Goal: Task Accomplishment & Management: Use online tool/utility

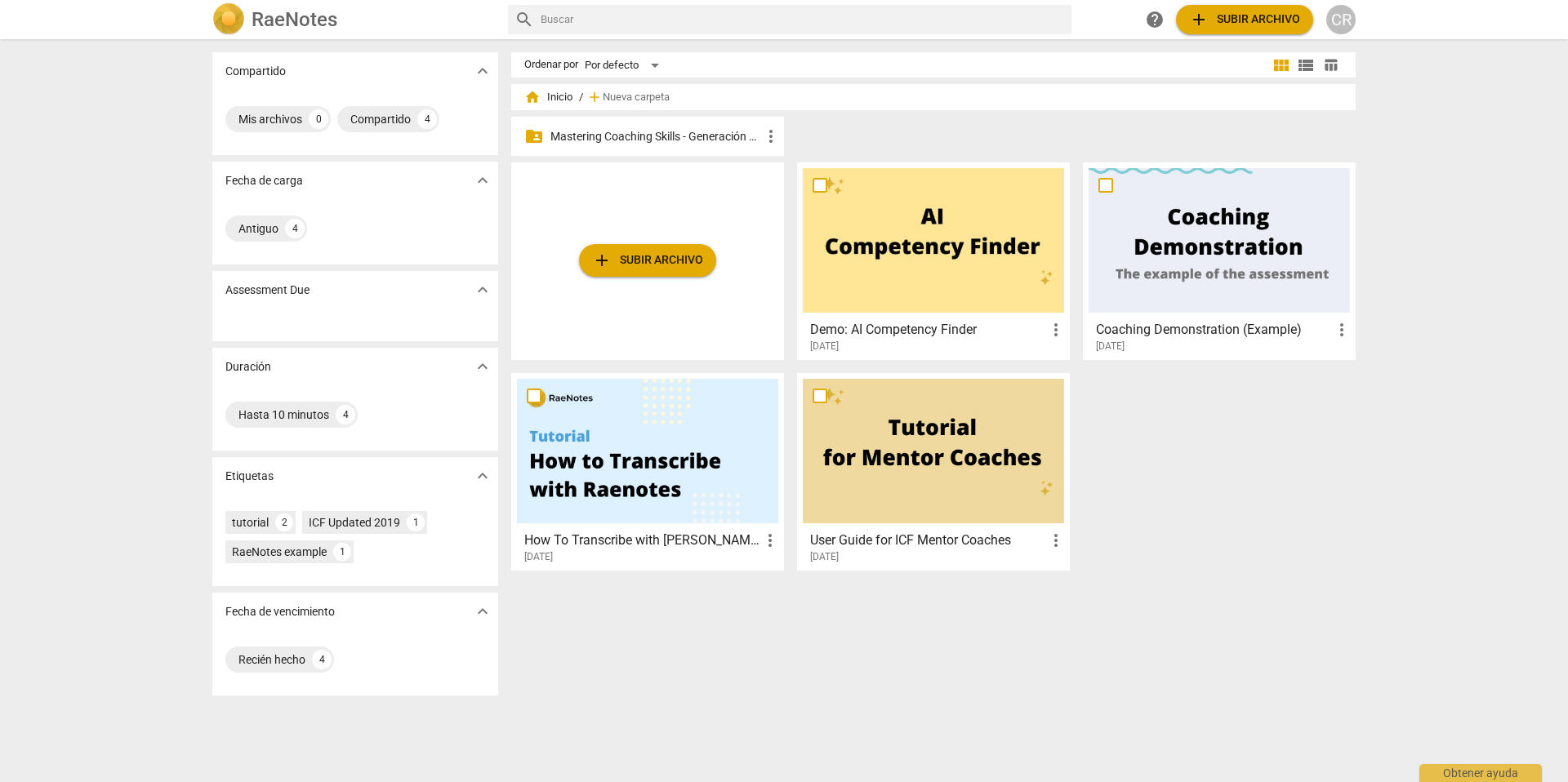
click at [685, 138] on p "Mastering Coaching Skills - Generación 31" at bounding box center [656, 137] width 210 height 18
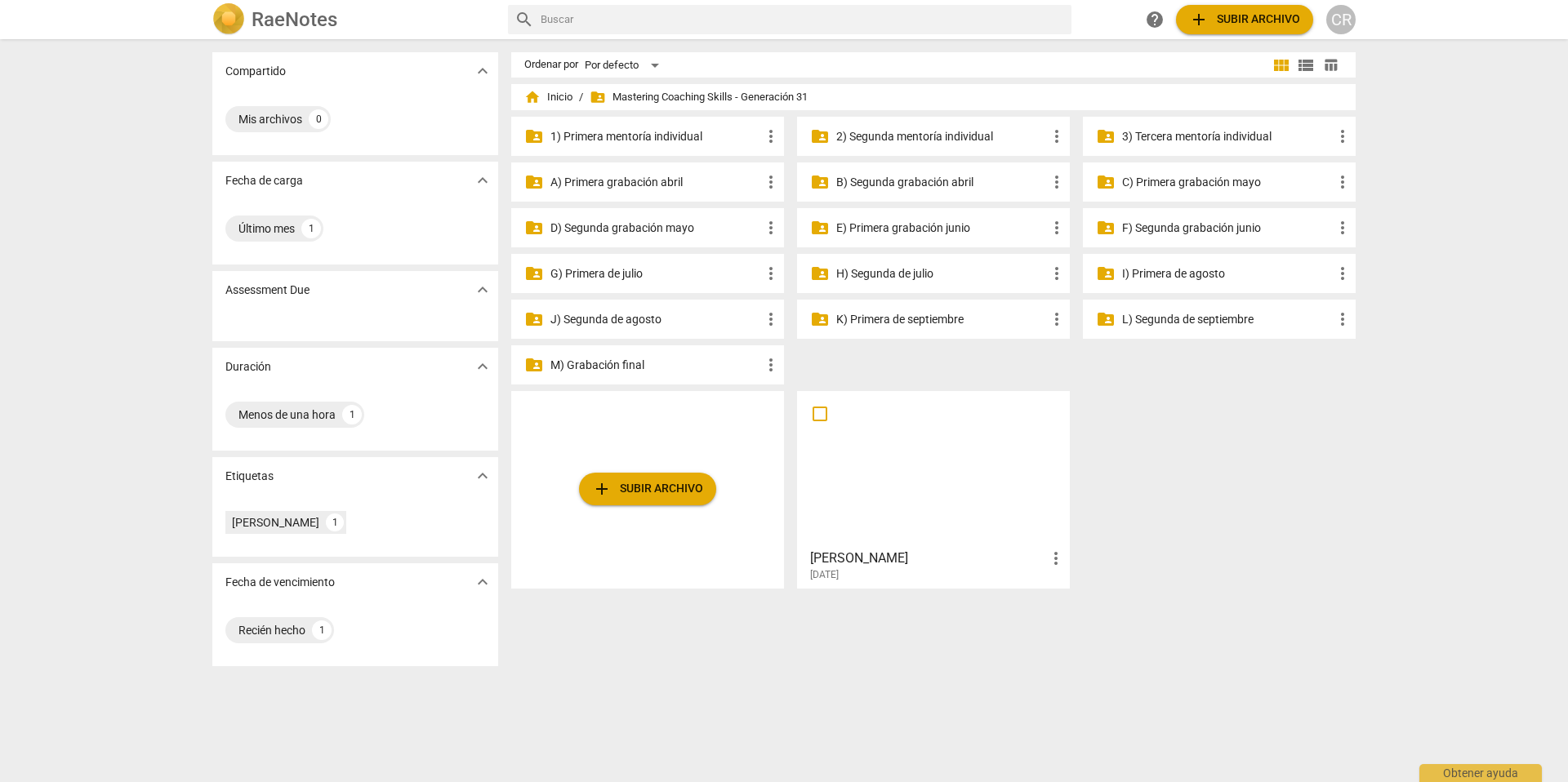
click at [619, 271] on p "G) Primera de julio" at bounding box center [656, 274] width 210 height 18
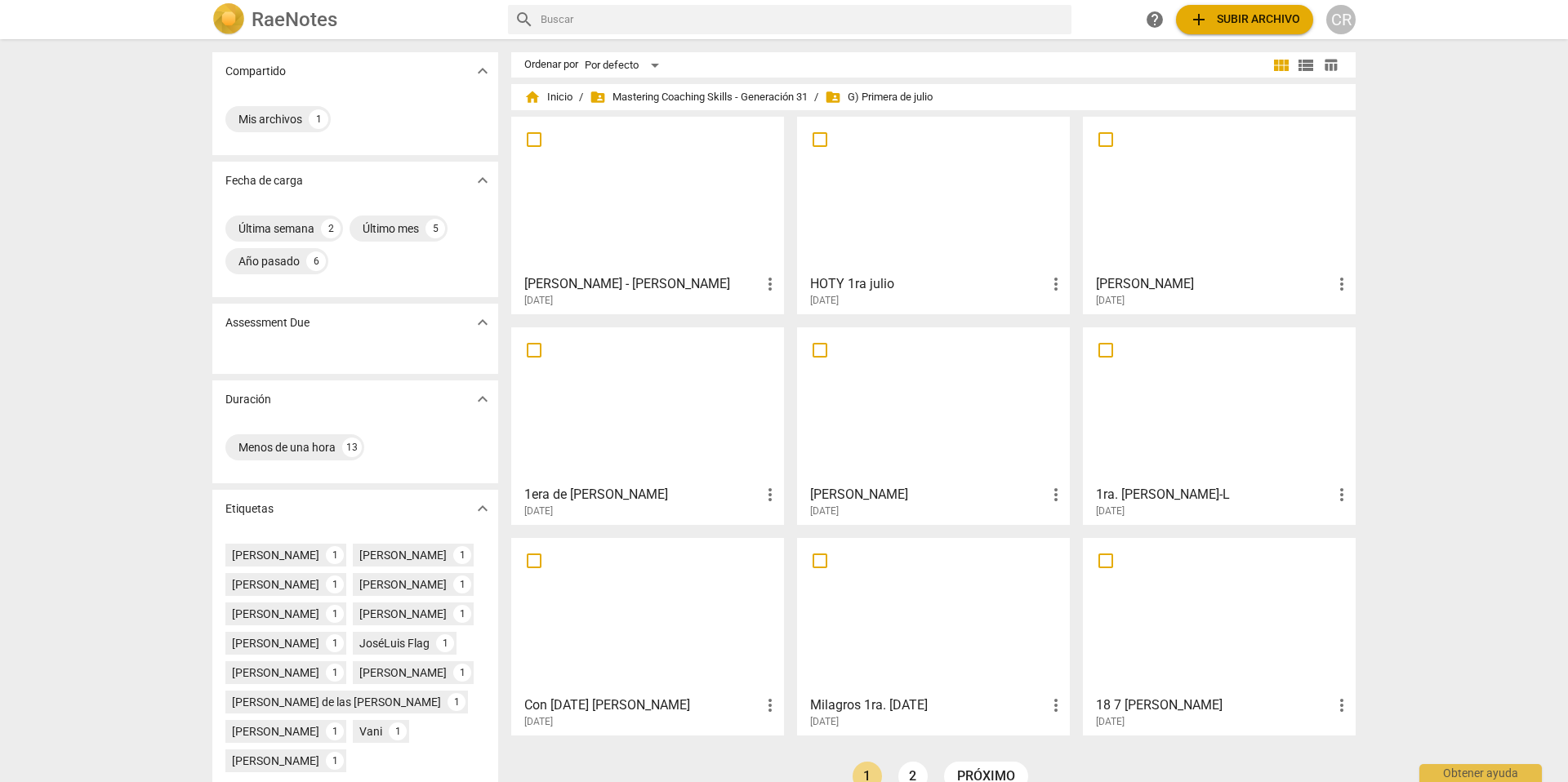
scroll to position [25, 0]
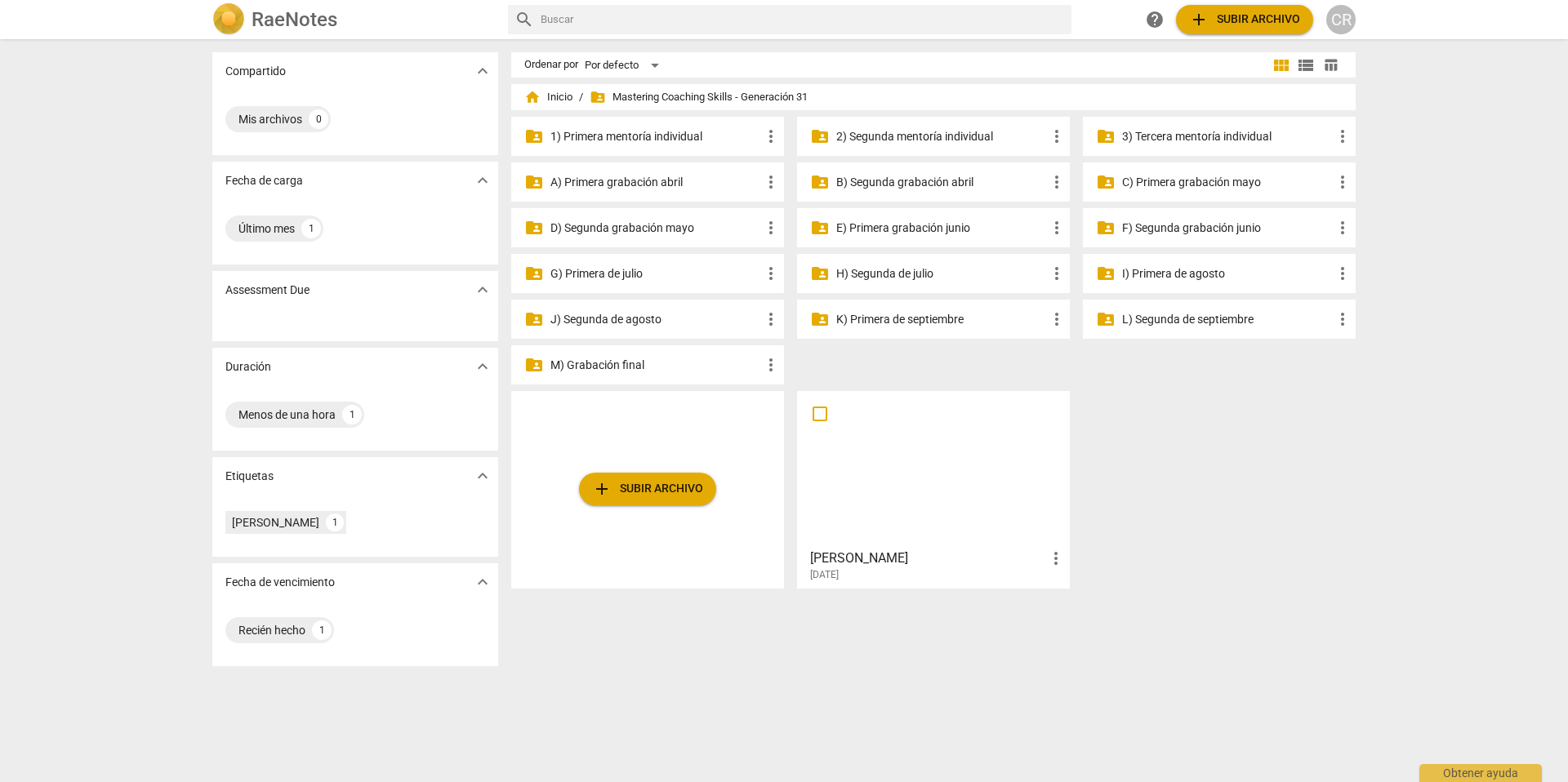
click at [617, 273] on p "G) Primera de julio" at bounding box center [656, 274] width 210 height 18
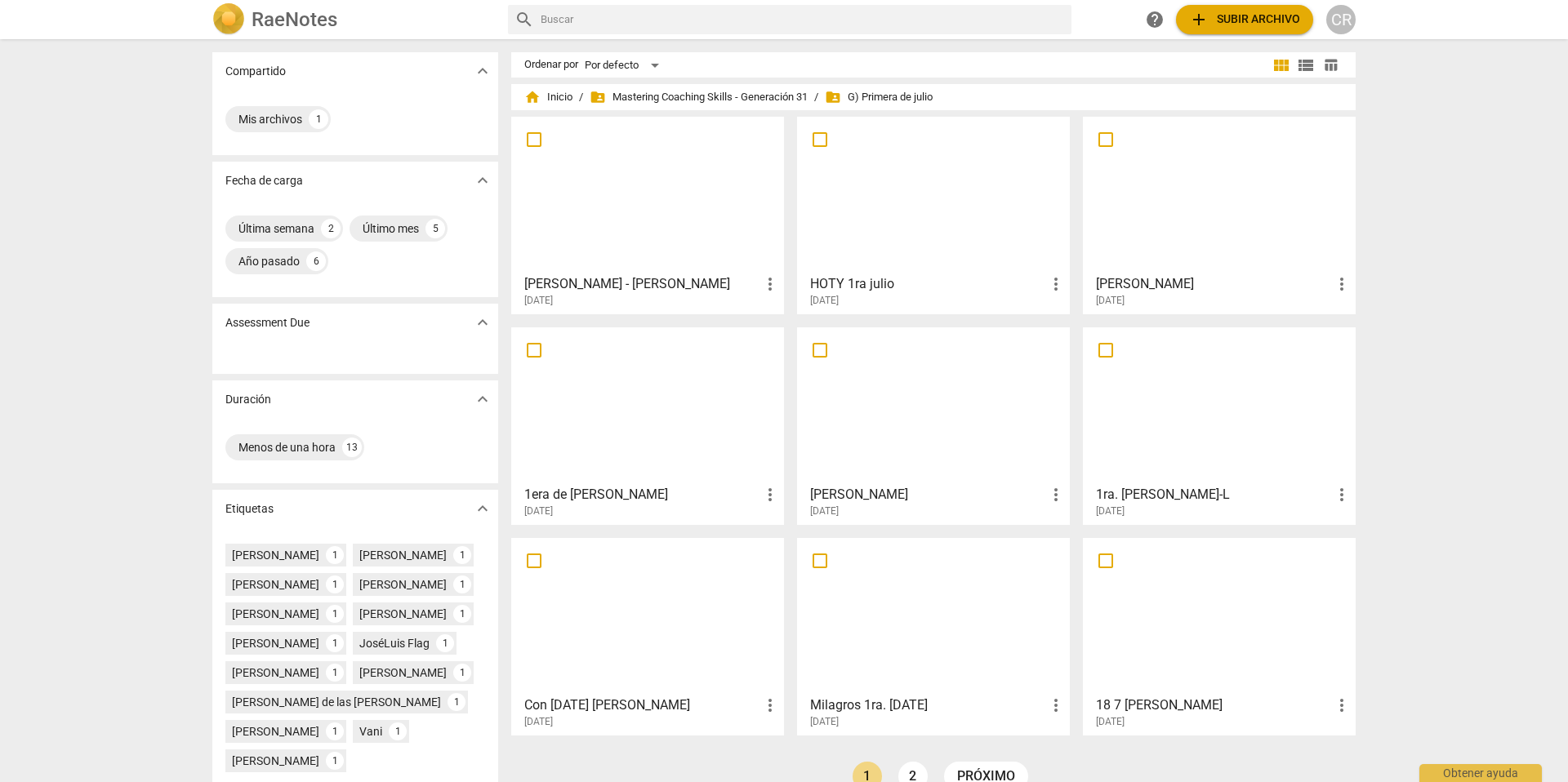
click at [1171, 257] on div at bounding box center [1219, 195] width 261 height 145
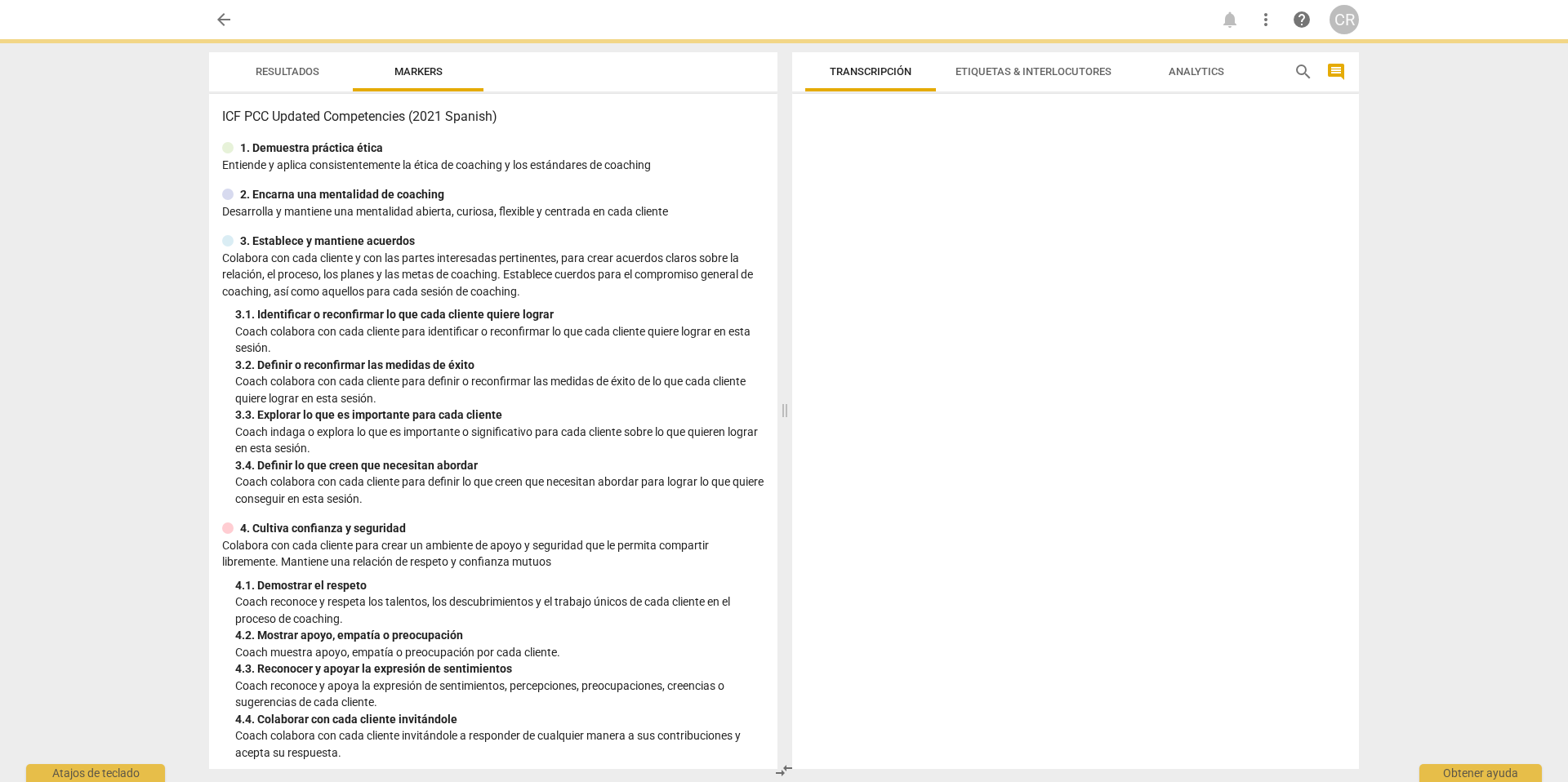
click at [1092, 268] on div at bounding box center [1075, 435] width 567 height 669
click at [220, 18] on span "arrow_back" at bounding box center [224, 19] width 19 height 19
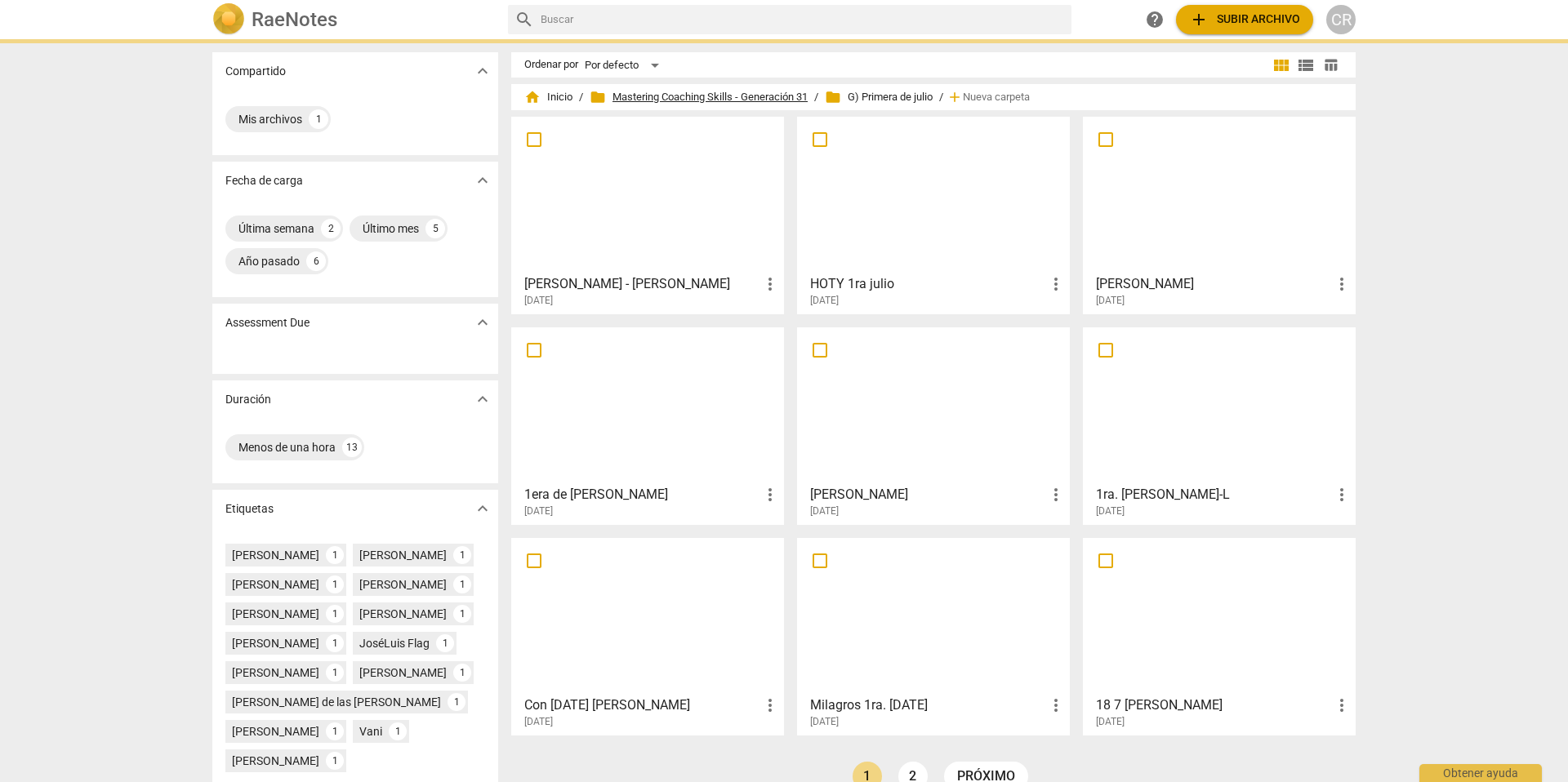
click at [688, 96] on span "folder Mastering Coaching Skills - Generación 31" at bounding box center [698, 97] width 218 height 17
click at [643, 100] on span "folder Mastering Coaching Skills - Generación 31" at bounding box center [698, 97] width 218 height 17
click at [645, 98] on span "folder Mastering Coaching Skills - Generación 31" at bounding box center [698, 97] width 218 height 17
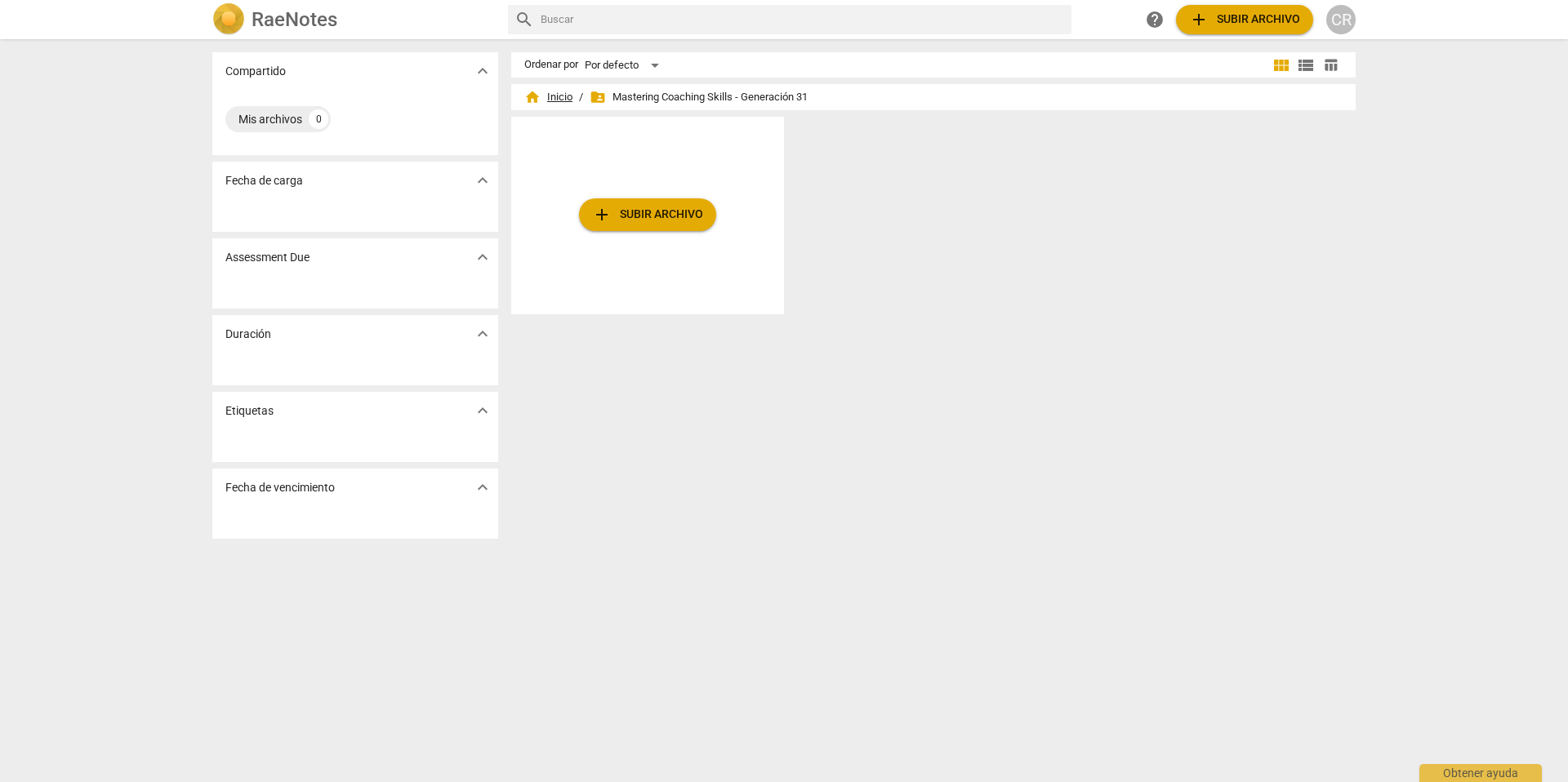
click at [556, 98] on span "home Inicio" at bounding box center [548, 97] width 48 height 17
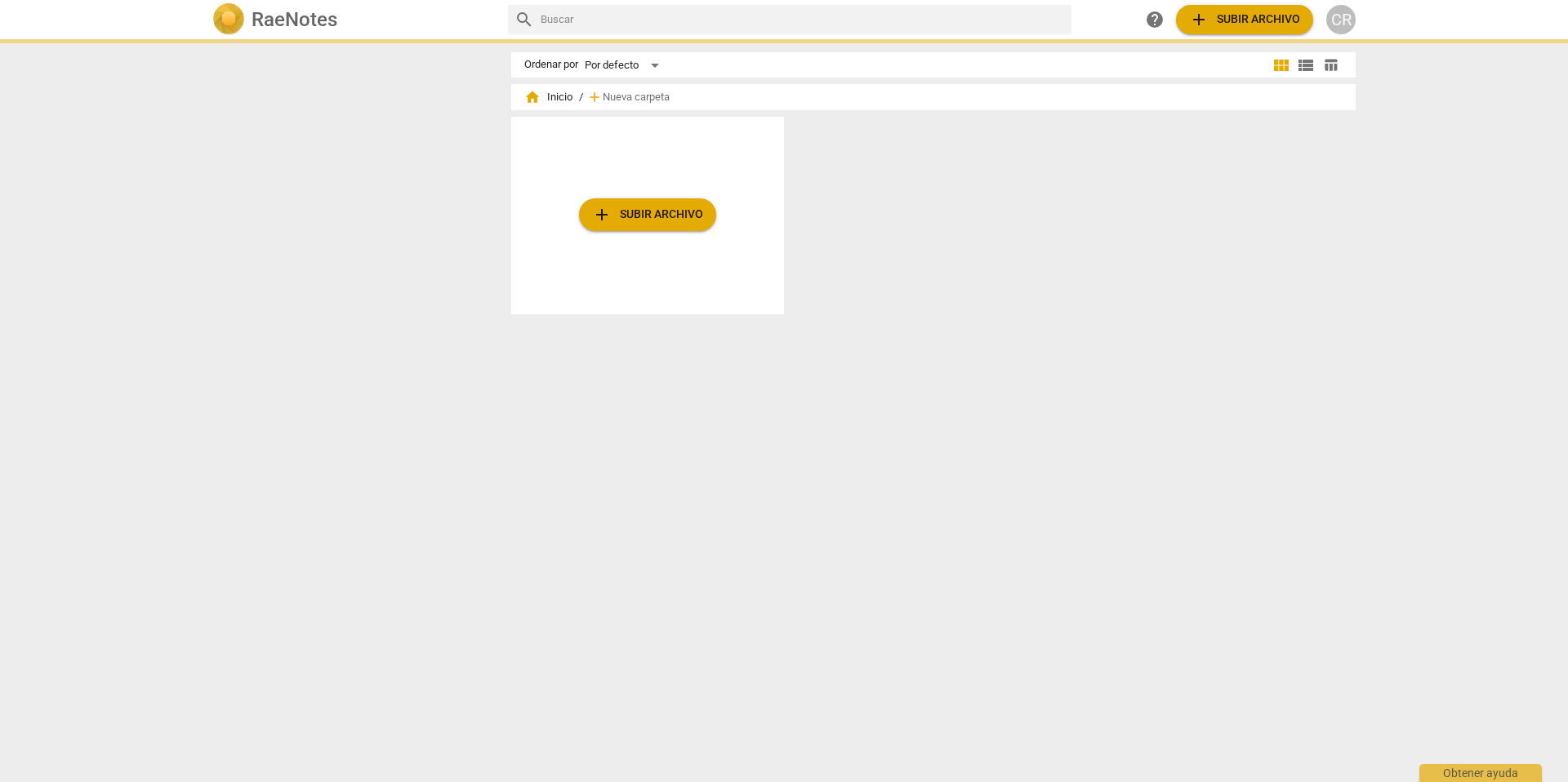
click at [994, 223] on div "add Subir archivo" at bounding box center [940, 222] width 858 height 210
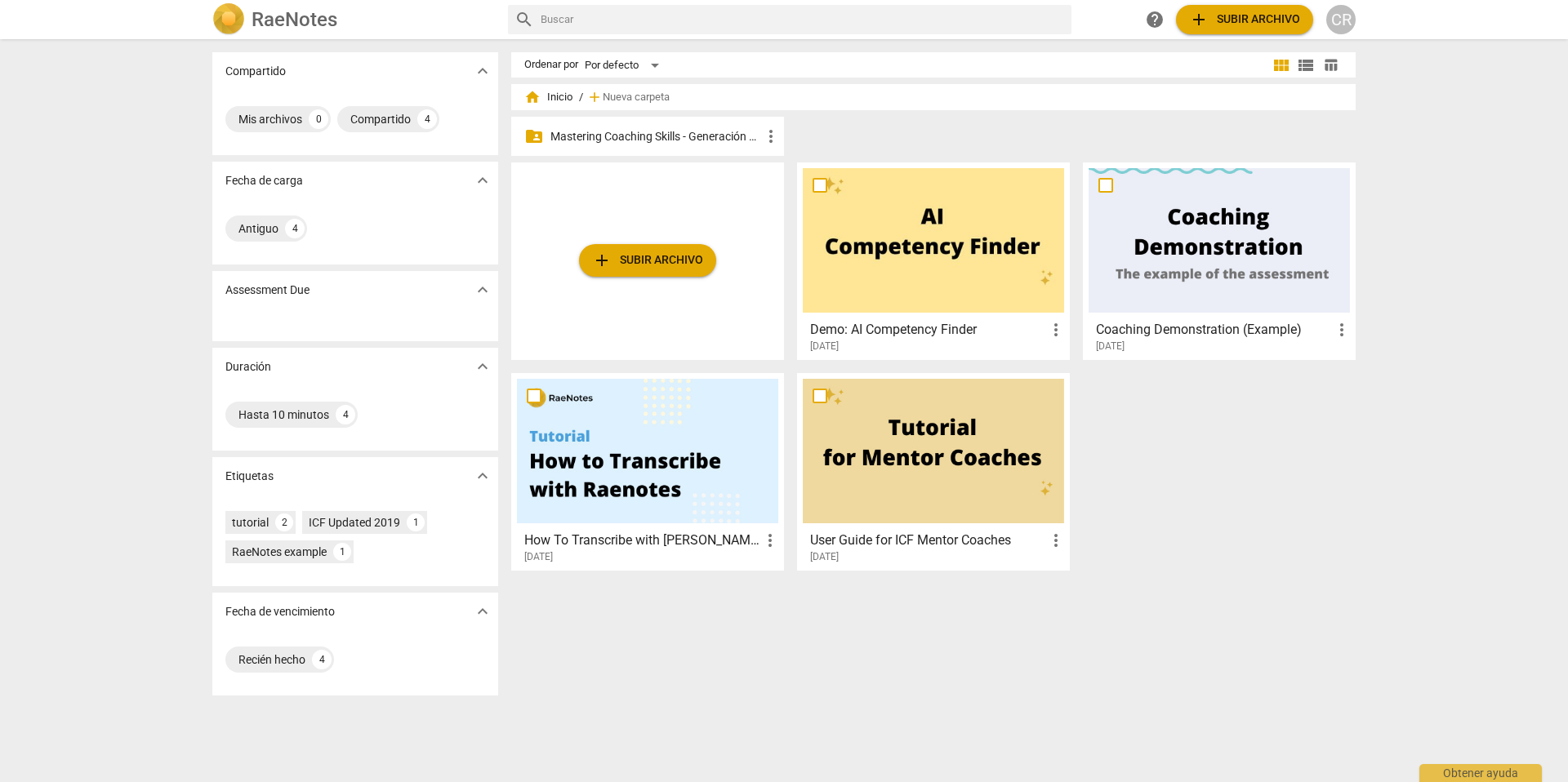
click at [638, 132] on p "Mastering Coaching Skills - Generación 31" at bounding box center [656, 137] width 210 height 18
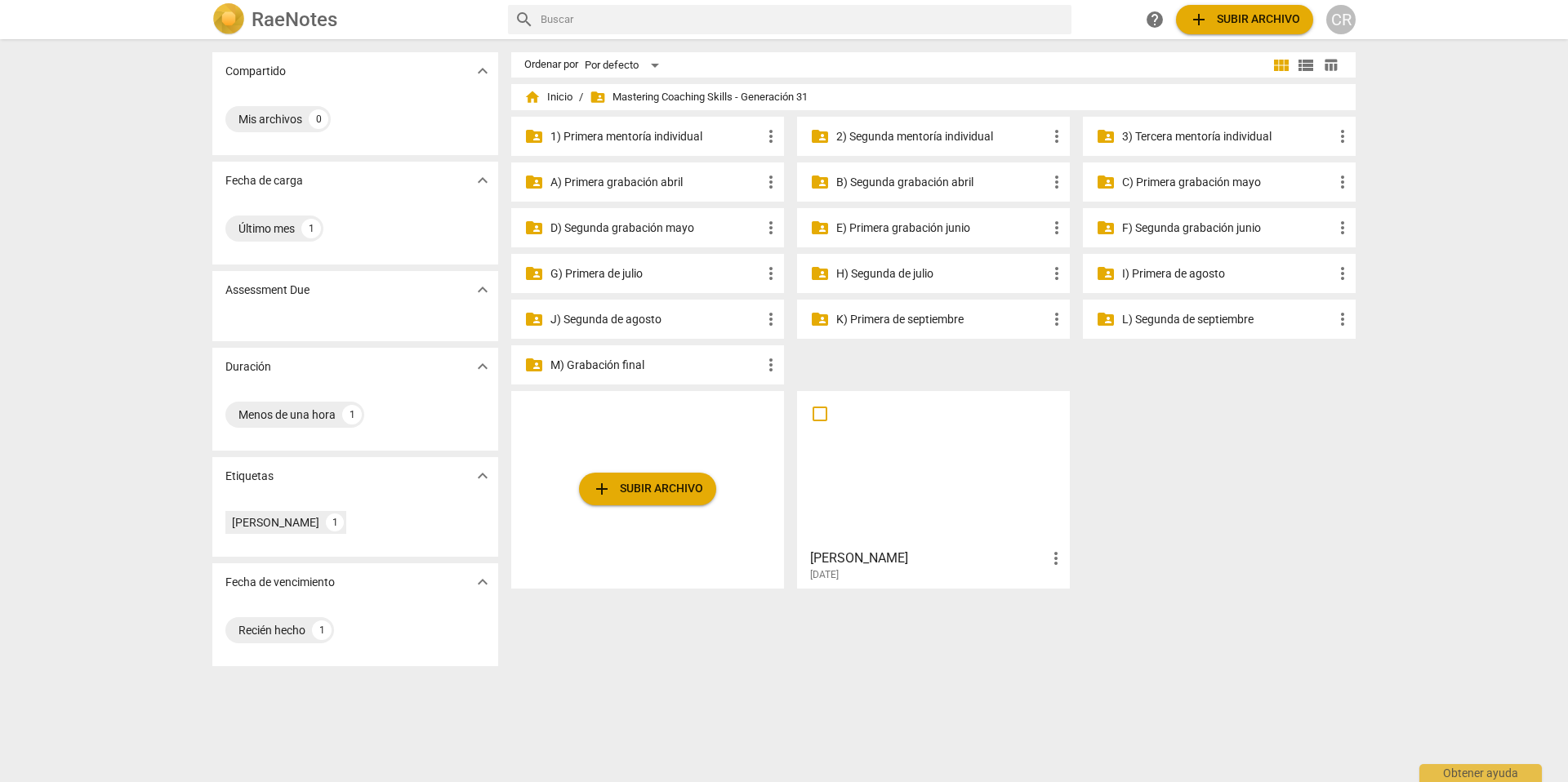
click at [1144, 272] on p "I) Primera de agosto" at bounding box center [1228, 274] width 210 height 18
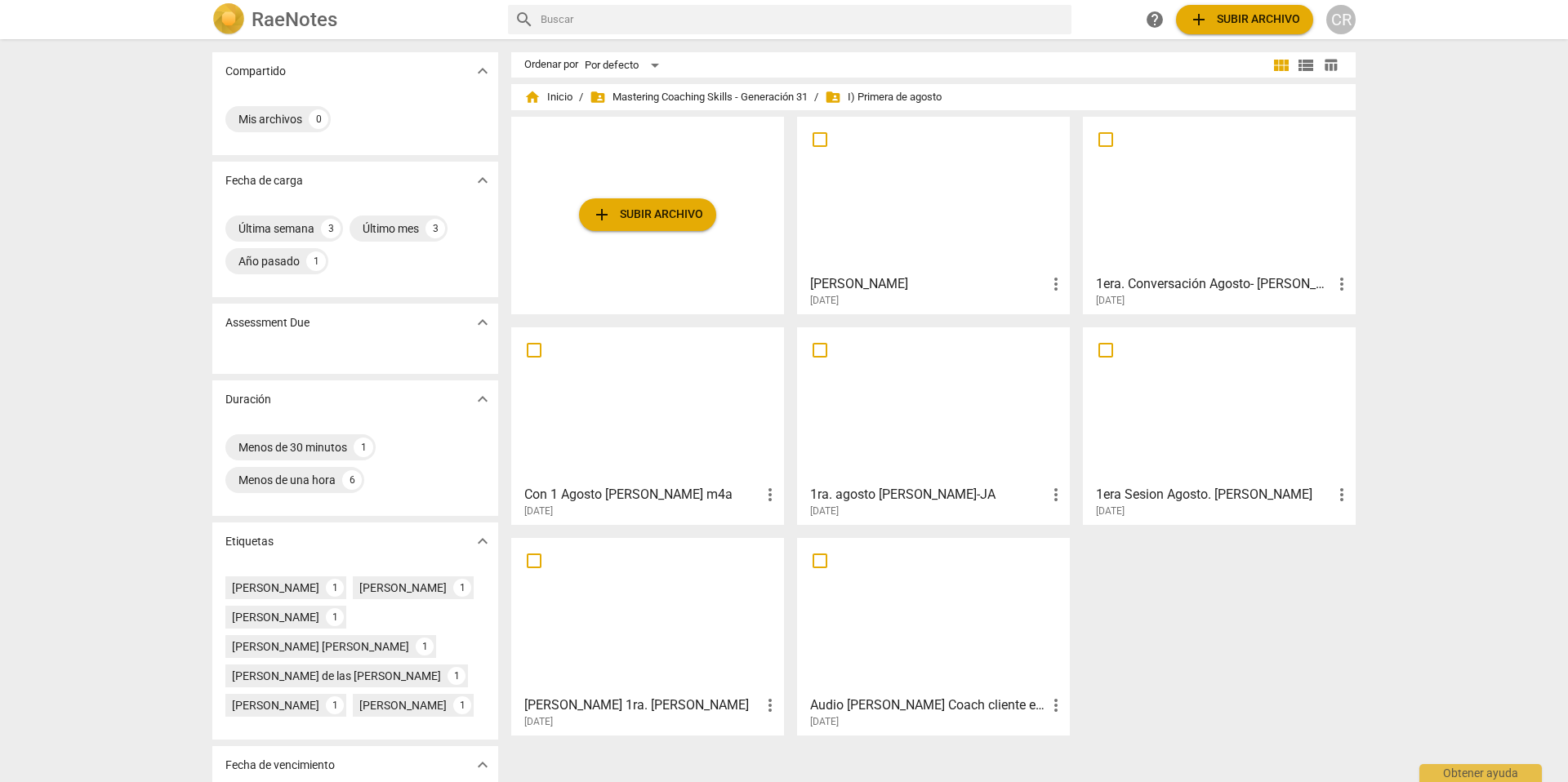
scroll to position [16, 0]
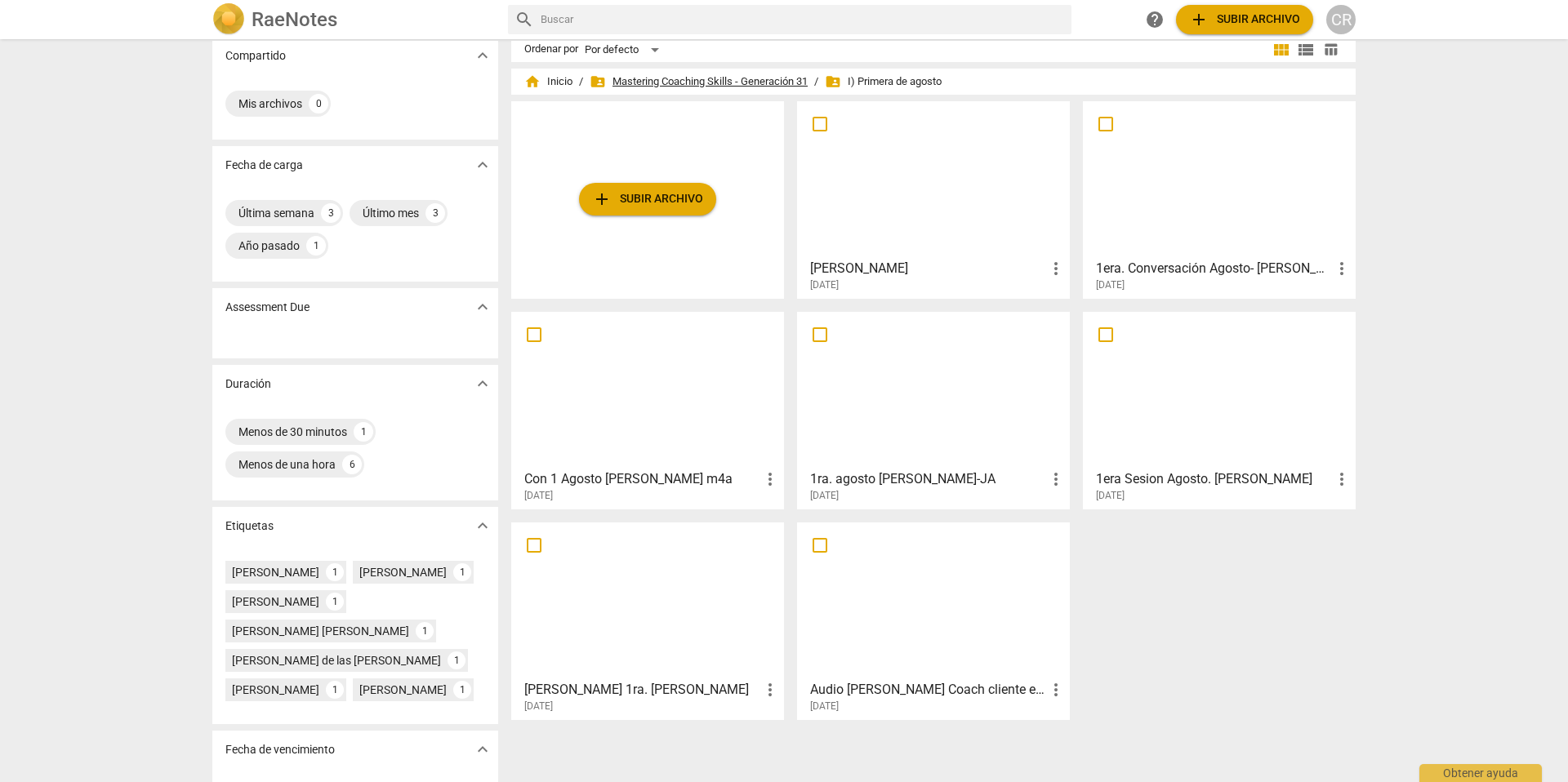
click at [707, 79] on span "folder_shared Mastering Coaching Skills - Generación 31" at bounding box center [698, 82] width 218 height 17
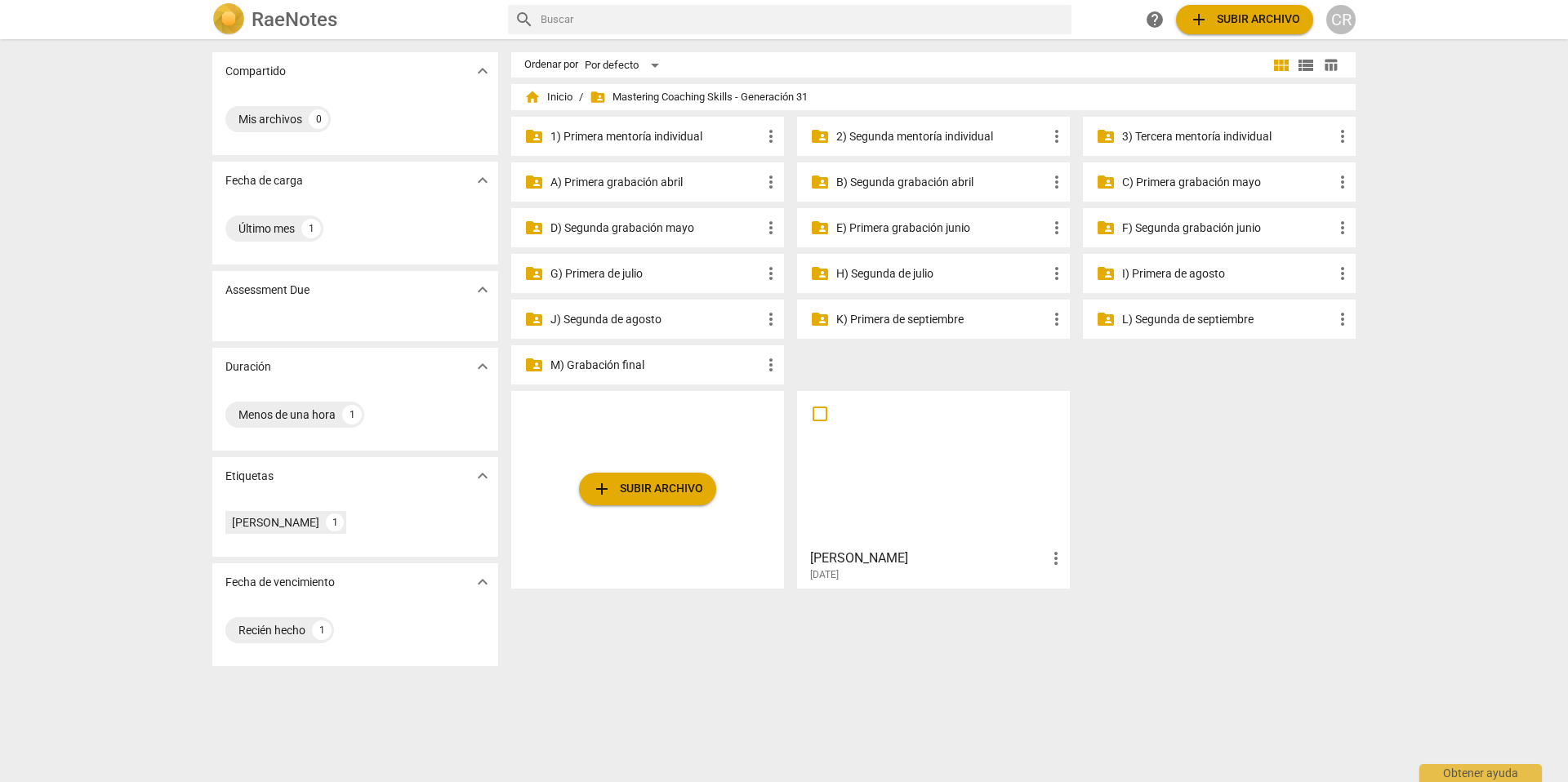
click at [871, 274] on p "H) Segunda de julio" at bounding box center [942, 274] width 210 height 18
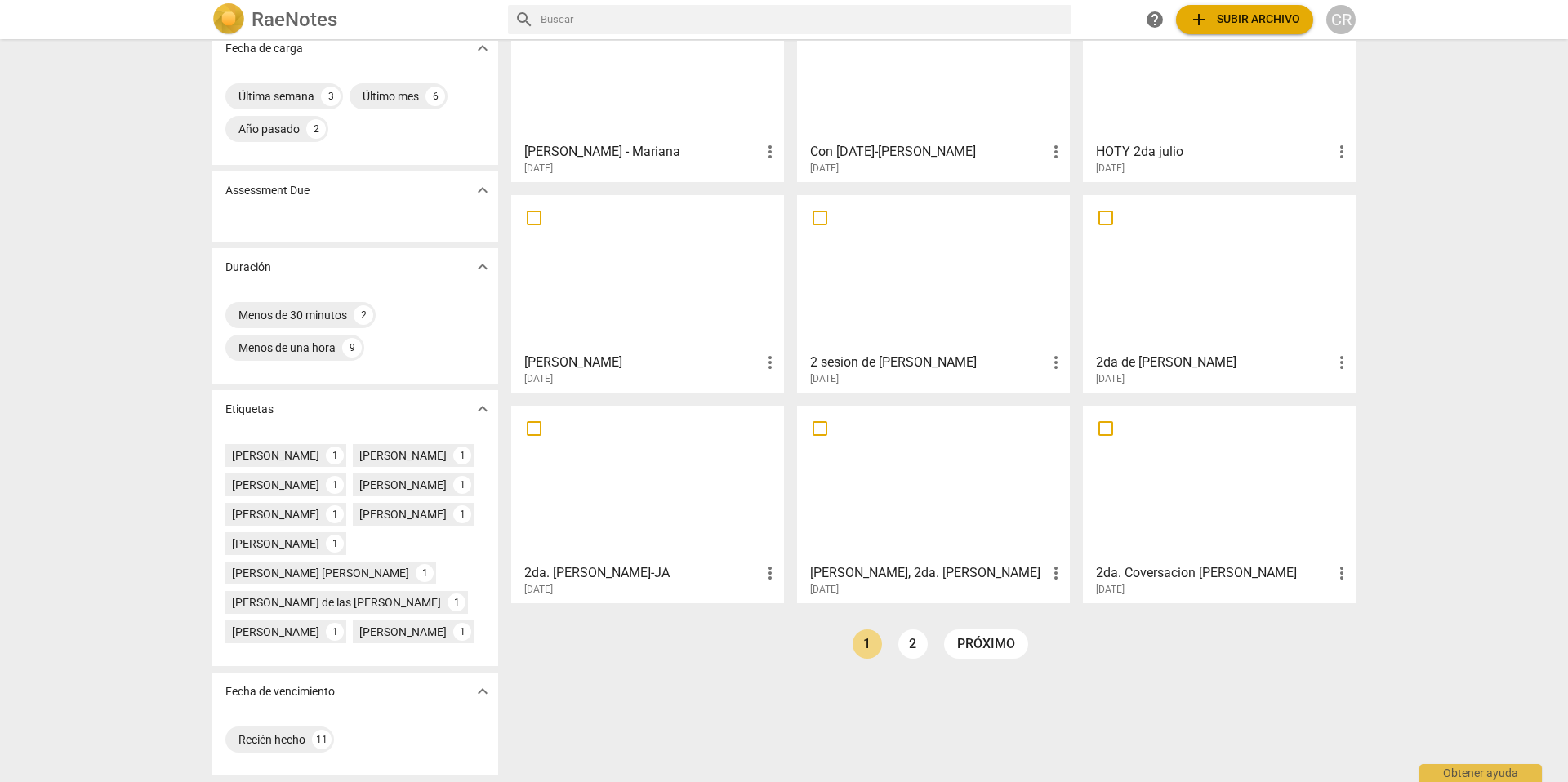
scroll to position [161, 0]
click at [906, 629] on link "2" at bounding box center [913, 644] width 30 height 30
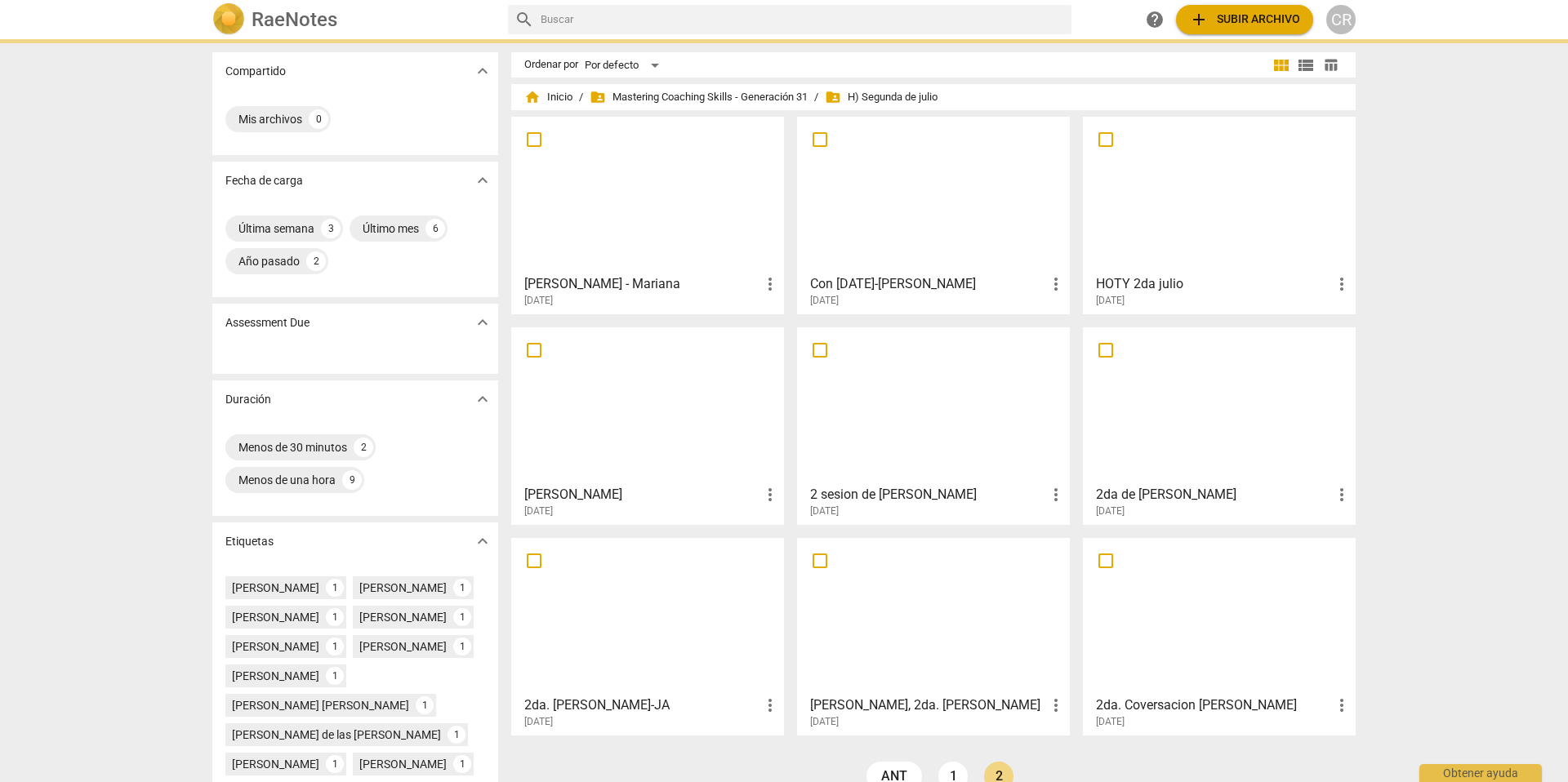
click at [1240, 18] on span "add Subir archivo" at bounding box center [1244, 19] width 111 height 19
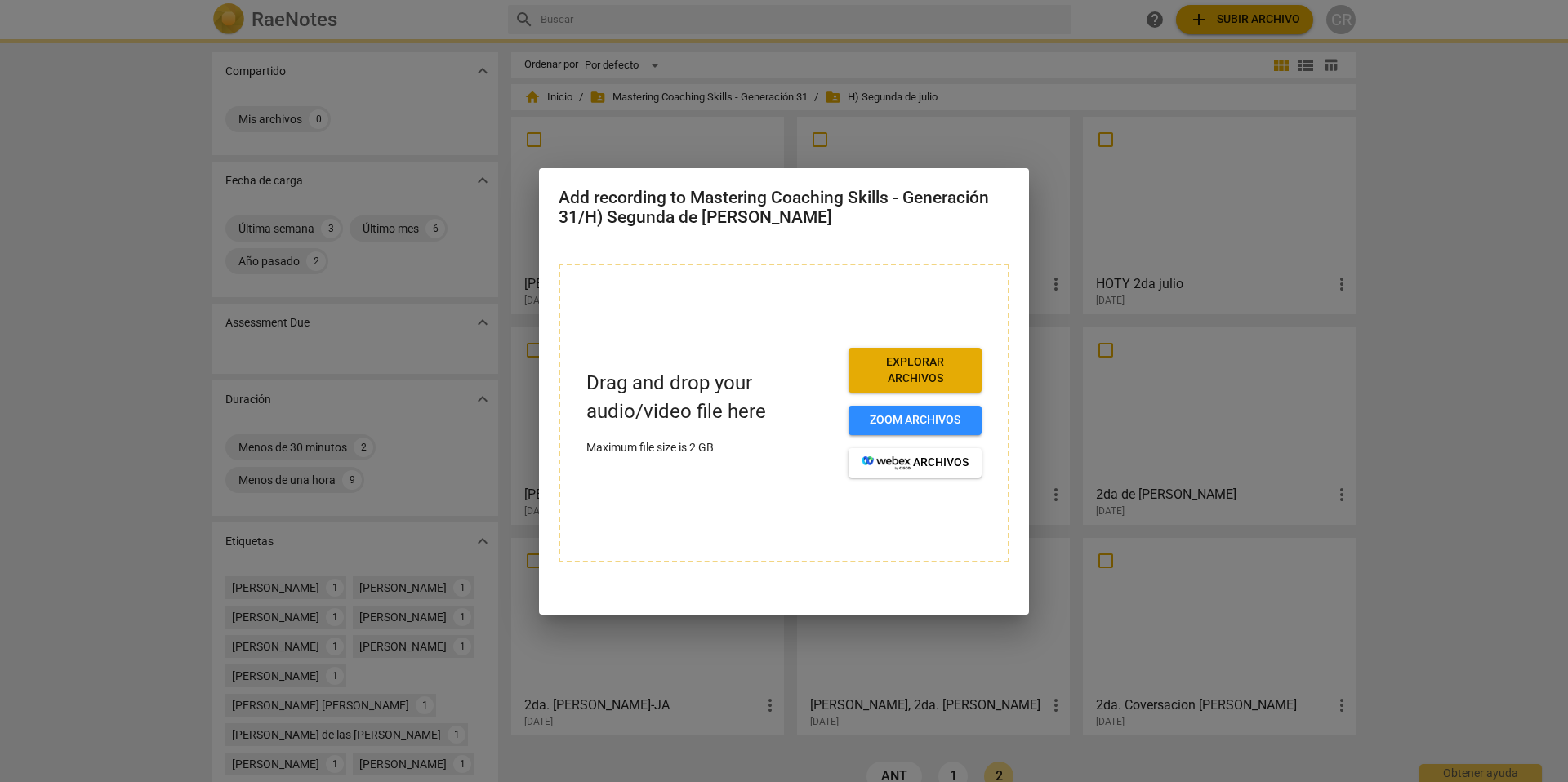
click at [921, 374] on span "Explorar archivos" at bounding box center [916, 370] width 107 height 32
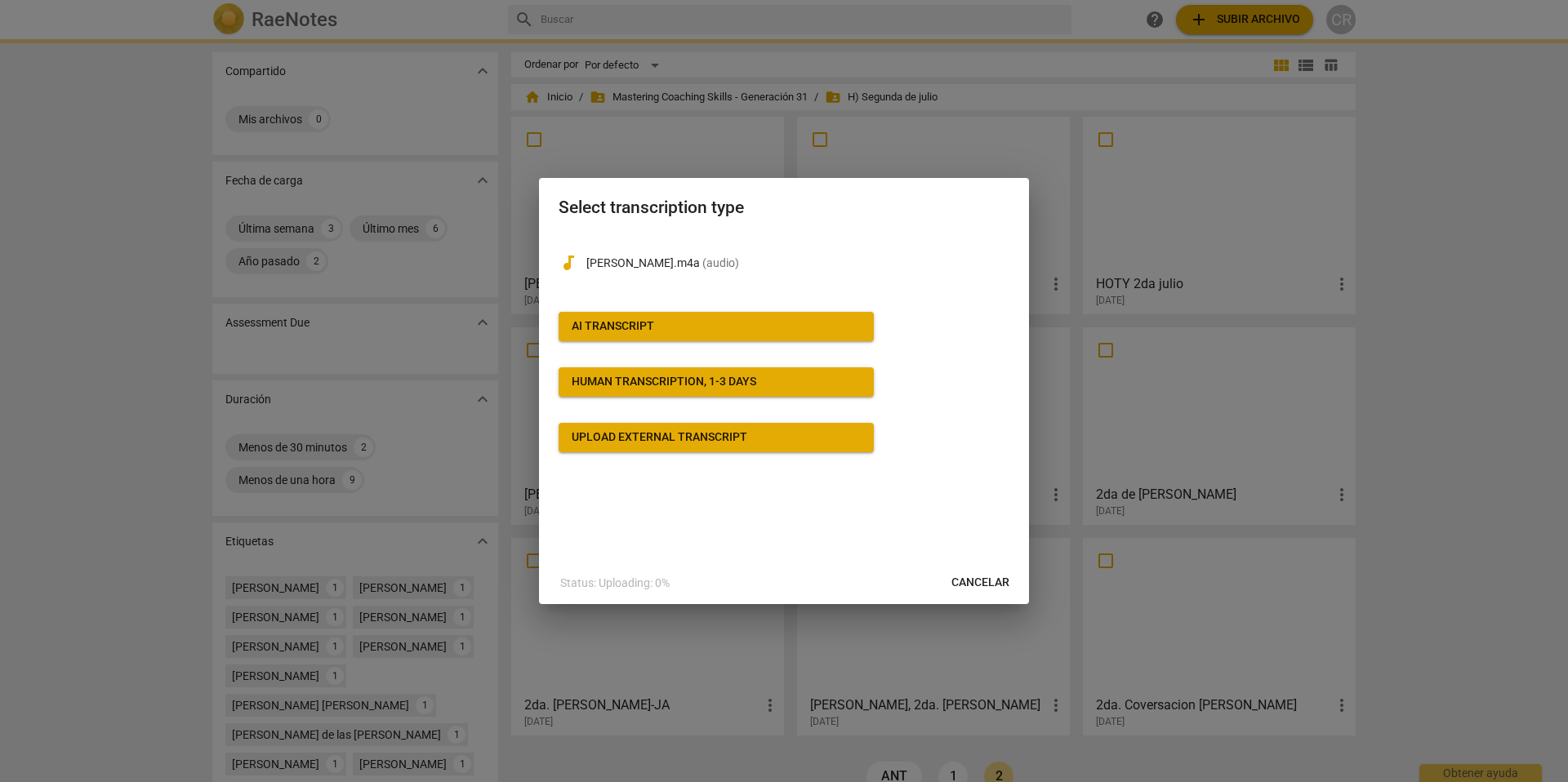
click at [652, 320] on div "AI Transcript" at bounding box center [613, 326] width 82 height 17
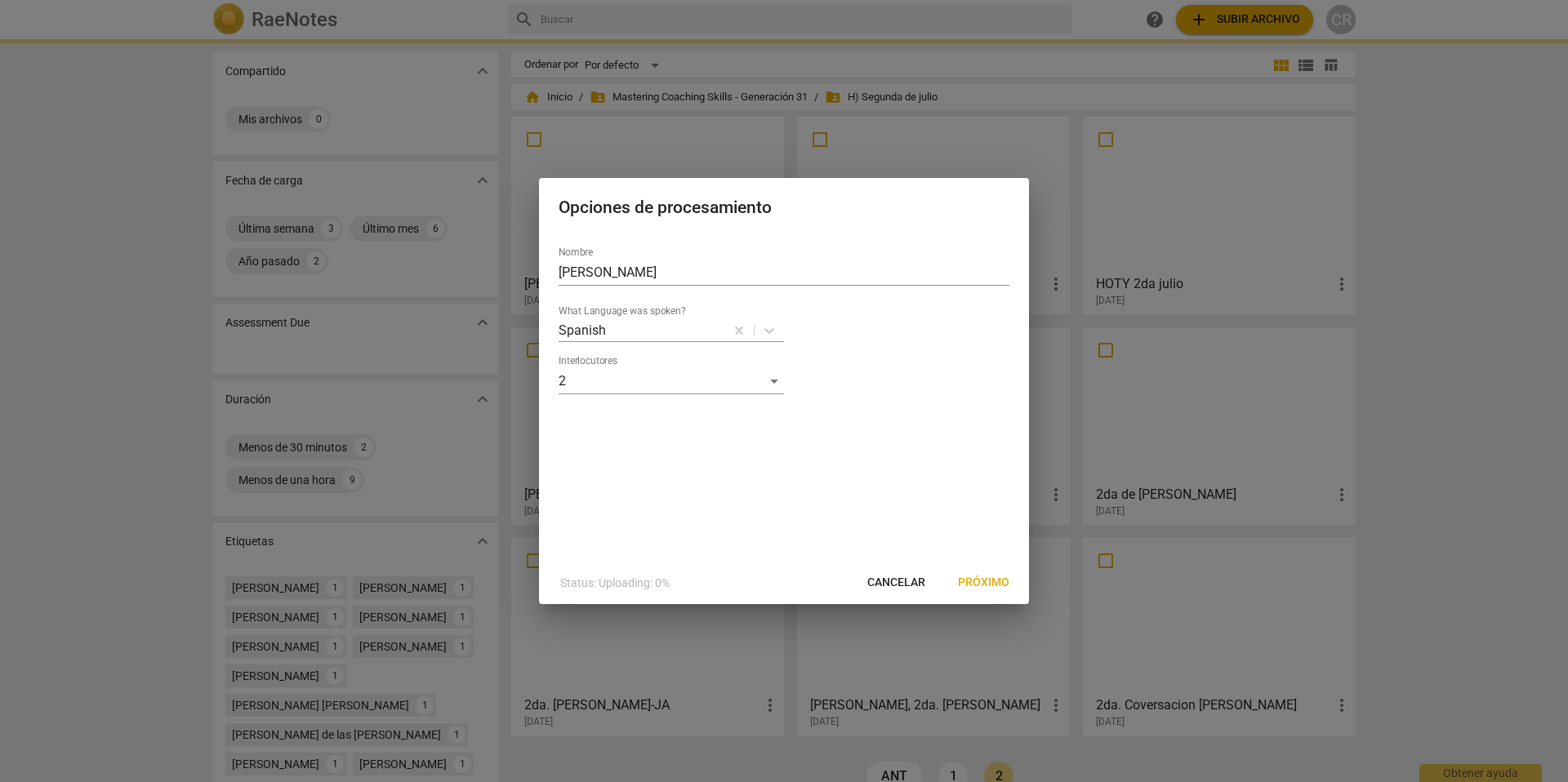
click at [986, 581] on span "Próximo" at bounding box center [983, 583] width 52 height 17
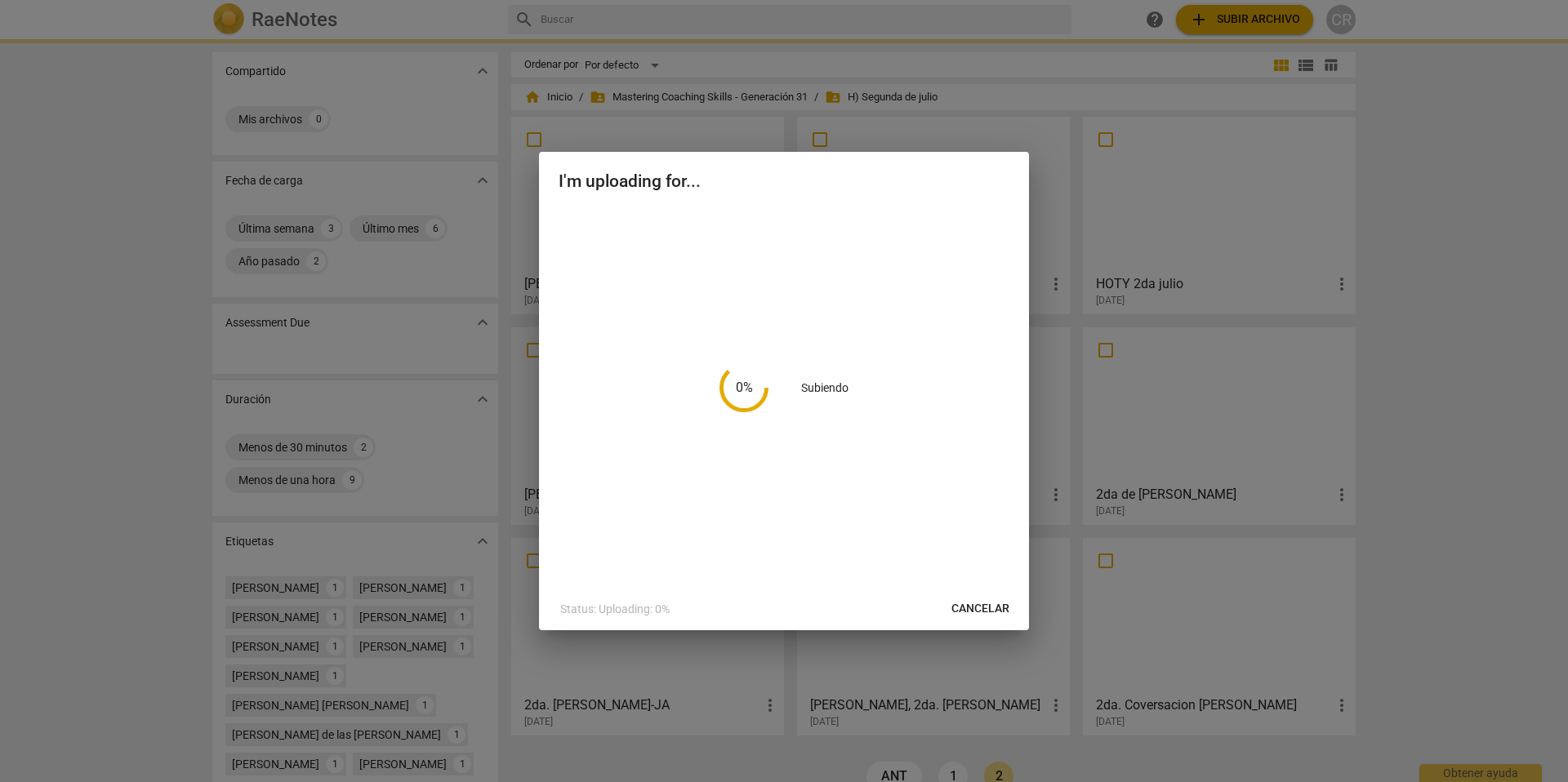
click at [988, 606] on span "Cancelar" at bounding box center [980, 608] width 58 height 17
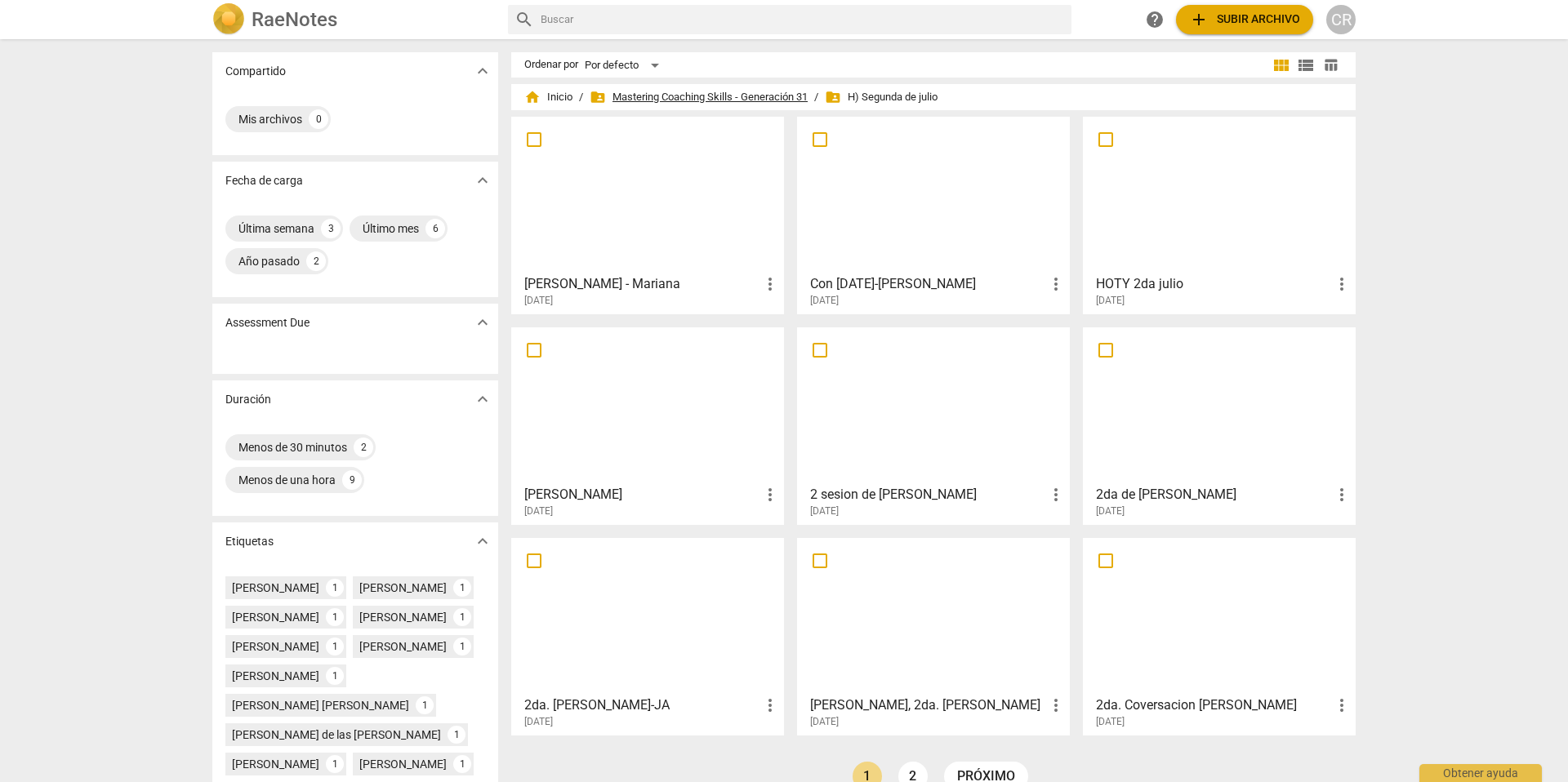
click at [678, 92] on span "folder_shared Mastering Coaching Skills - Generación 31" at bounding box center [698, 97] width 218 height 17
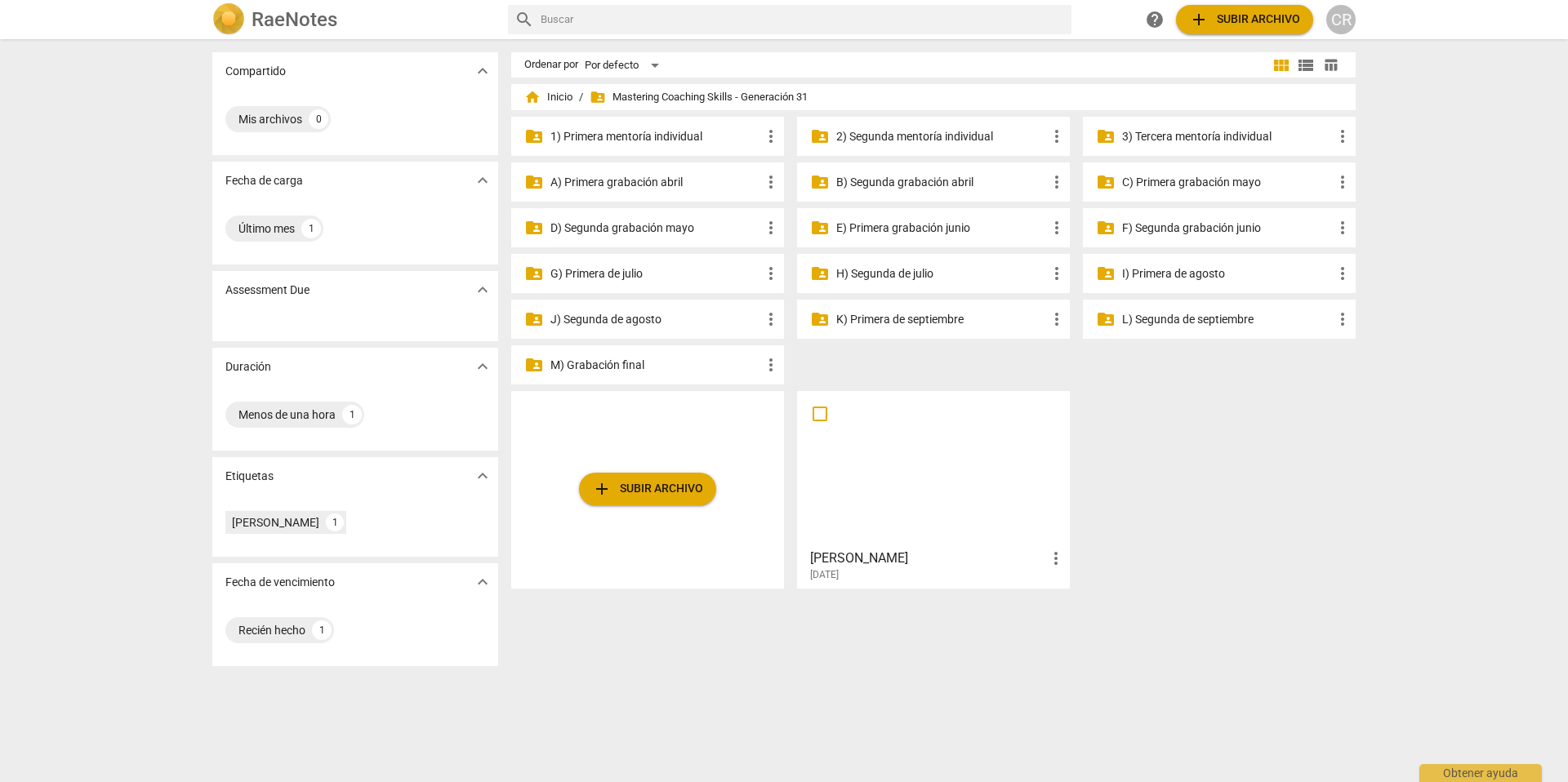
click at [608, 273] on p "G) Primera de julio" at bounding box center [656, 274] width 210 height 18
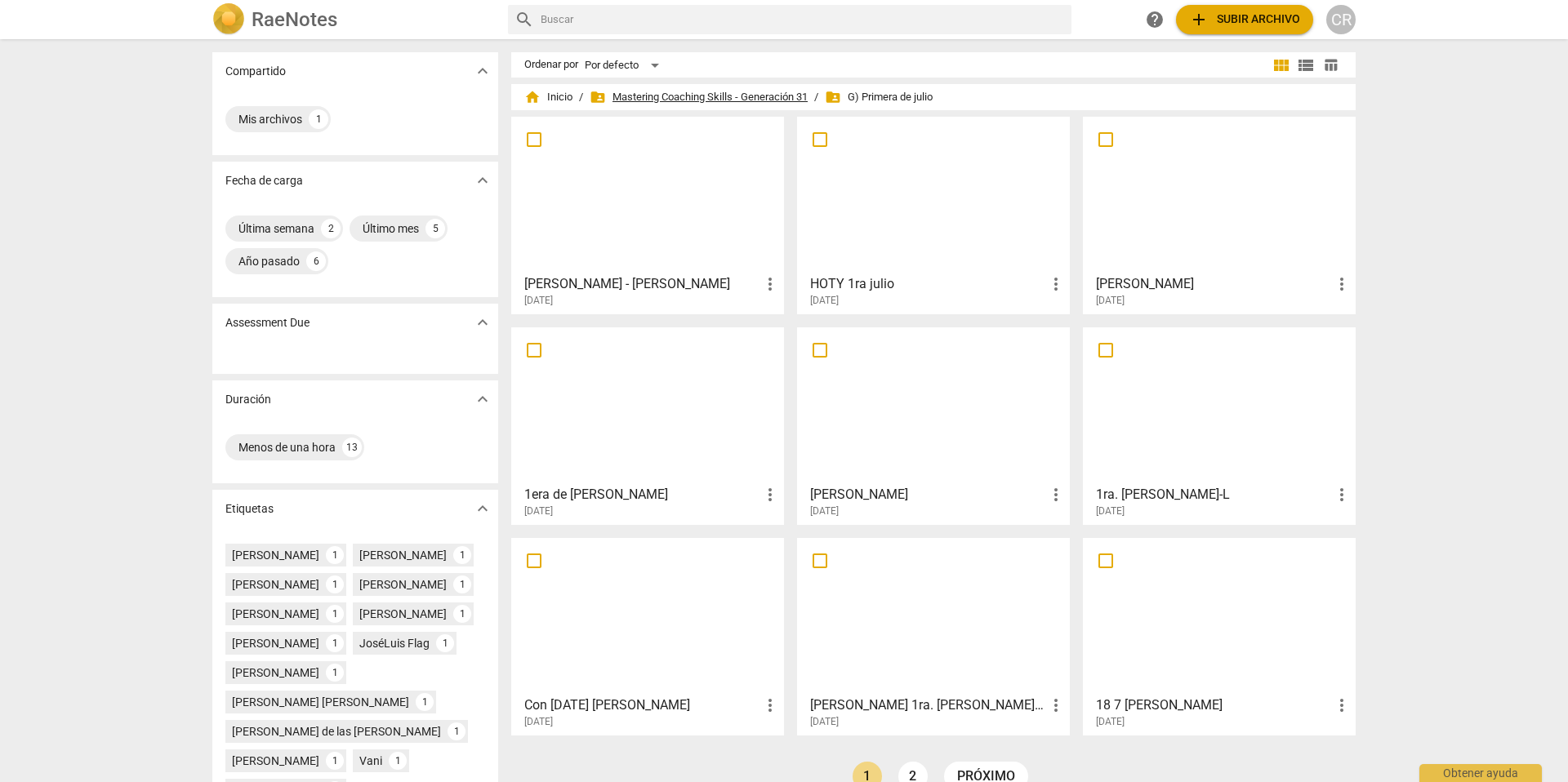
click at [672, 94] on span "folder_shared Mastering Coaching Skills - Generación 31" at bounding box center [698, 97] width 218 height 17
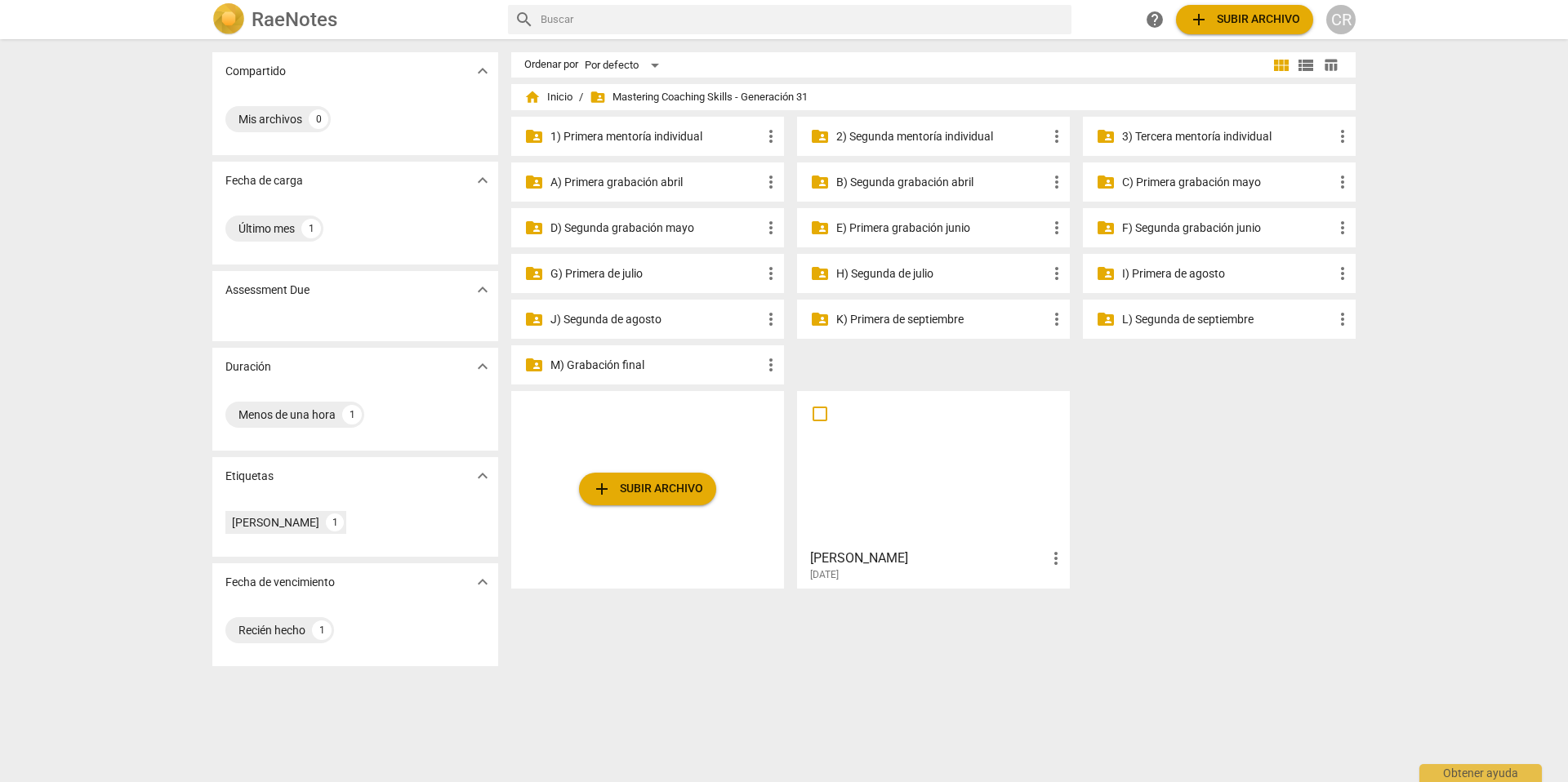
click at [908, 274] on p "H) Segunda de julio" at bounding box center [942, 274] width 210 height 18
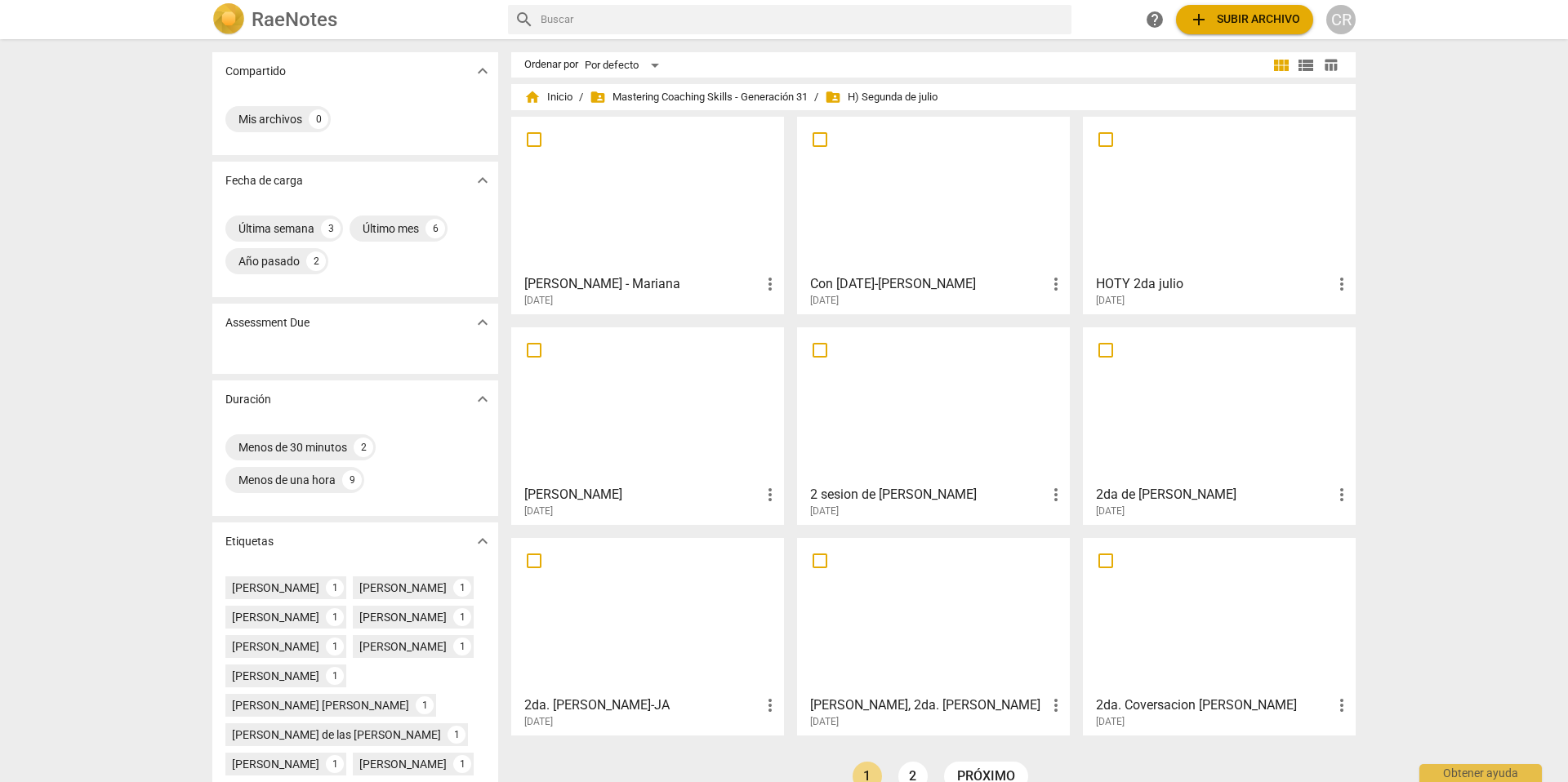
click at [1254, 13] on span "add Subir archivo" at bounding box center [1244, 19] width 111 height 19
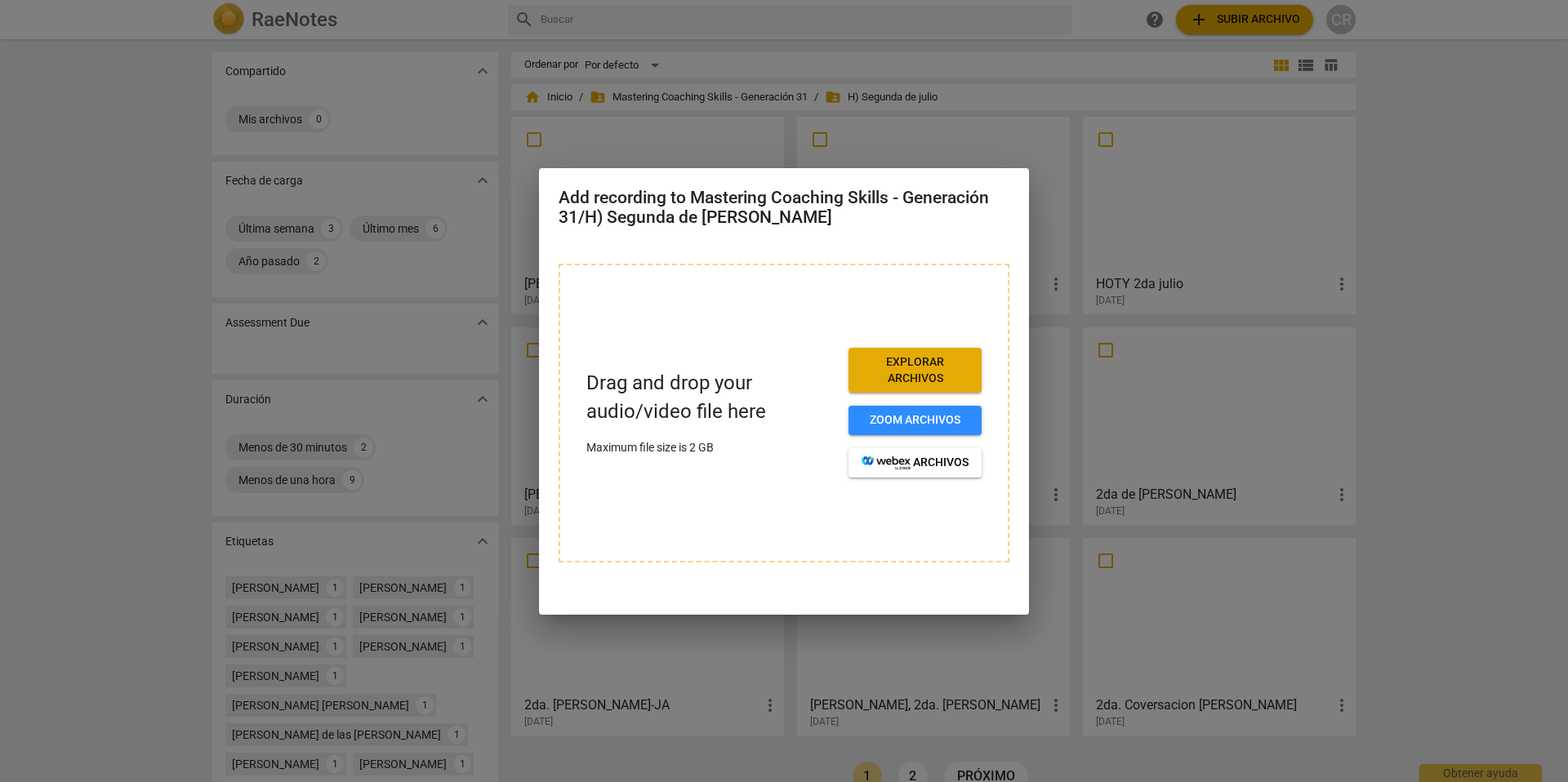
click at [921, 362] on span "Explorar archivos" at bounding box center [916, 370] width 107 height 32
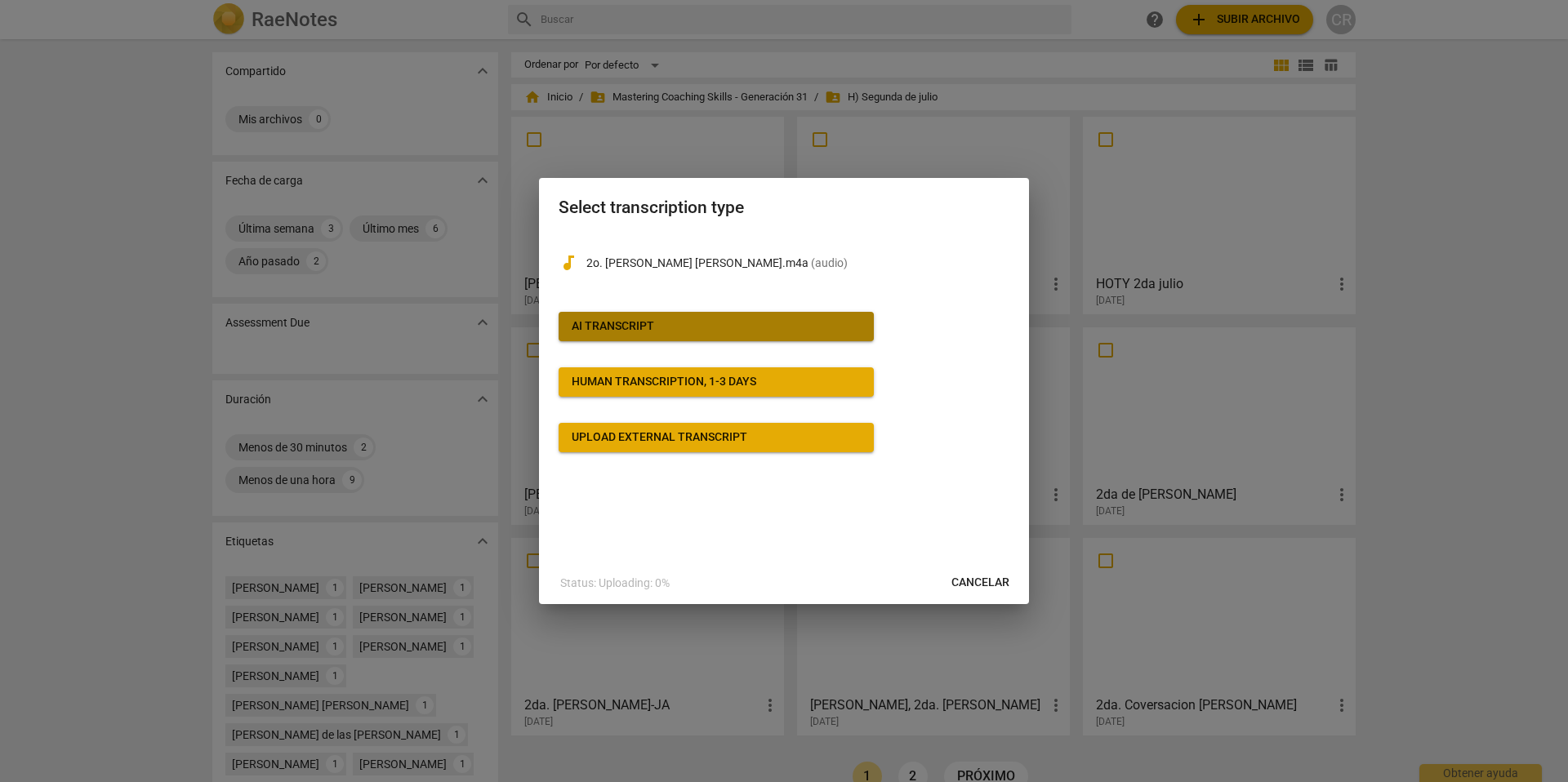
click at [609, 323] on div "AI Transcript" at bounding box center [613, 326] width 82 height 17
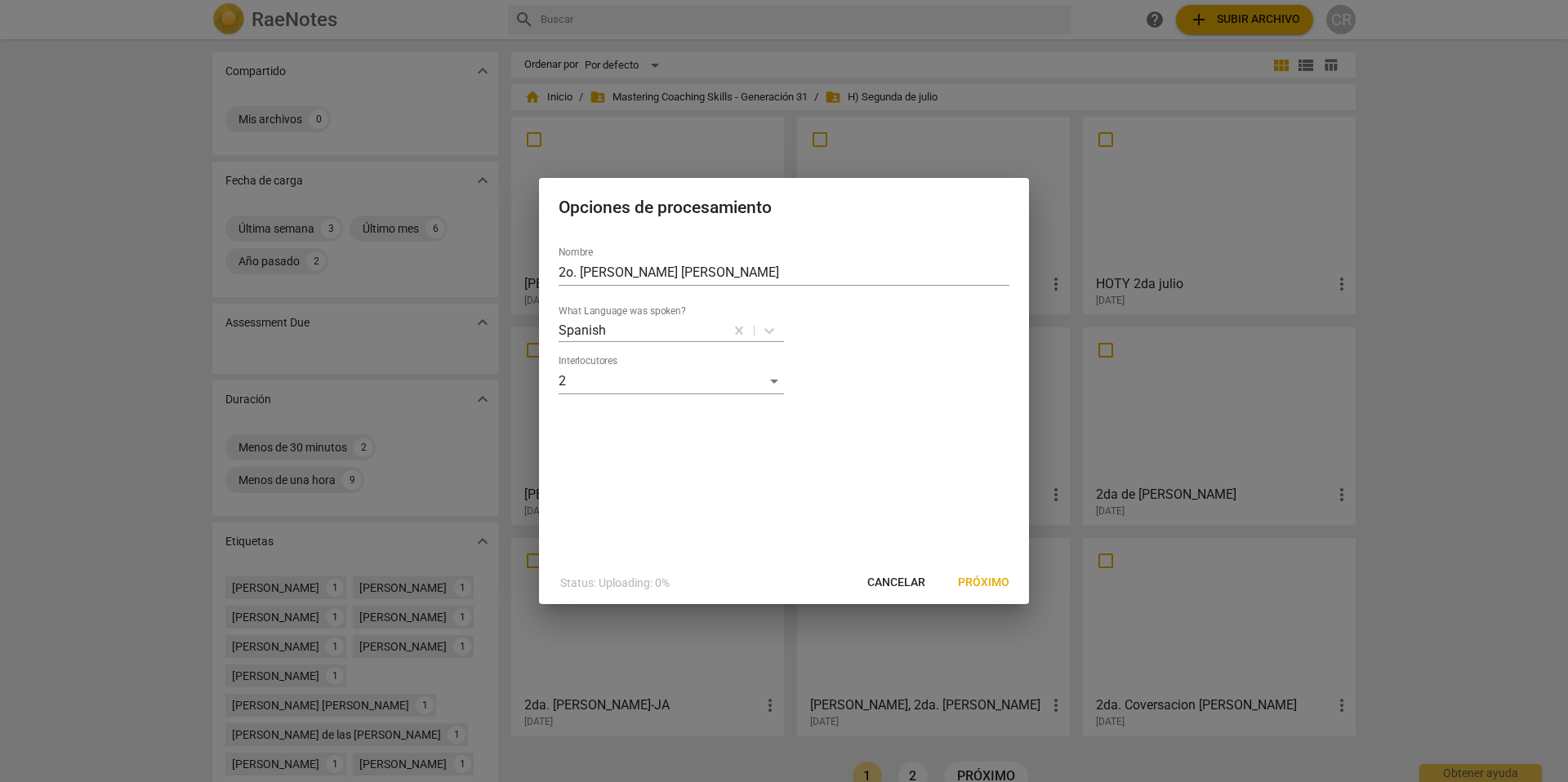
click at [978, 580] on span "Próximo" at bounding box center [983, 583] width 52 height 17
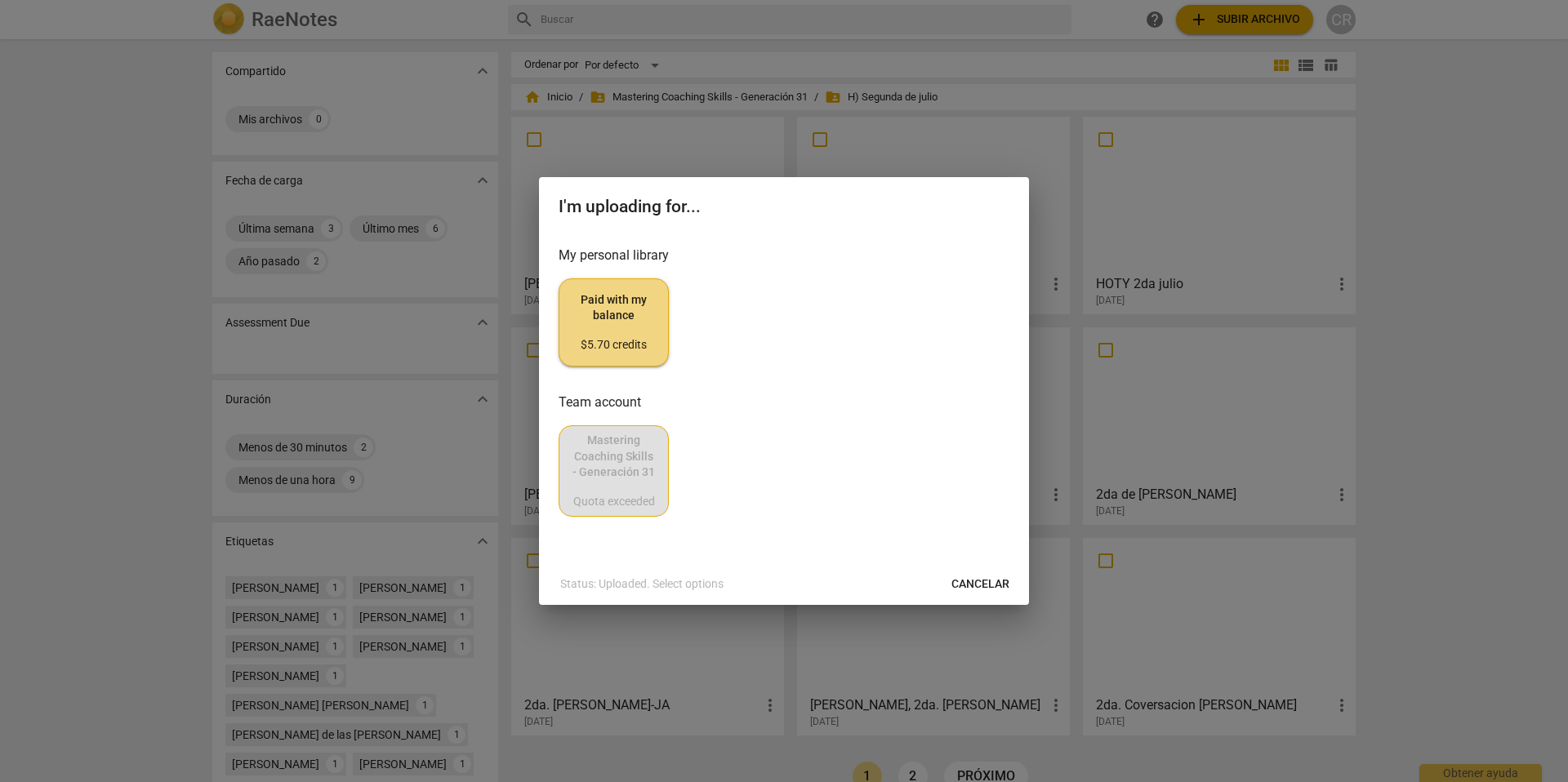
click at [977, 582] on span "Cancelar" at bounding box center [980, 584] width 58 height 17
click at [609, 322] on span "Paid with my balance $5.70 credits" at bounding box center [614, 323] width 82 height 61
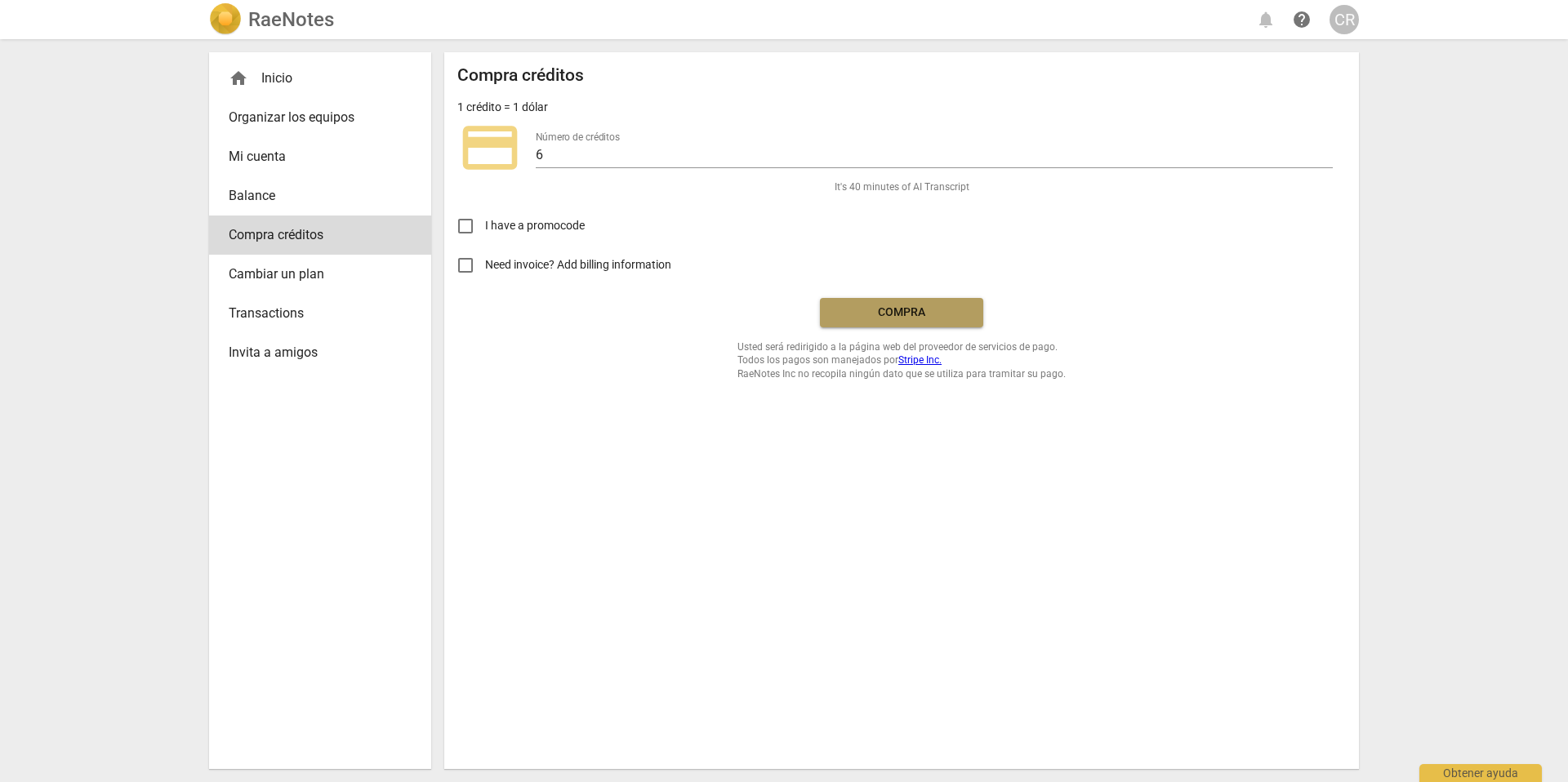
click at [904, 307] on span "Compra" at bounding box center [902, 312] width 137 height 17
click at [467, 266] on input "Need invoice? Add billing information" at bounding box center [465, 265] width 39 height 39
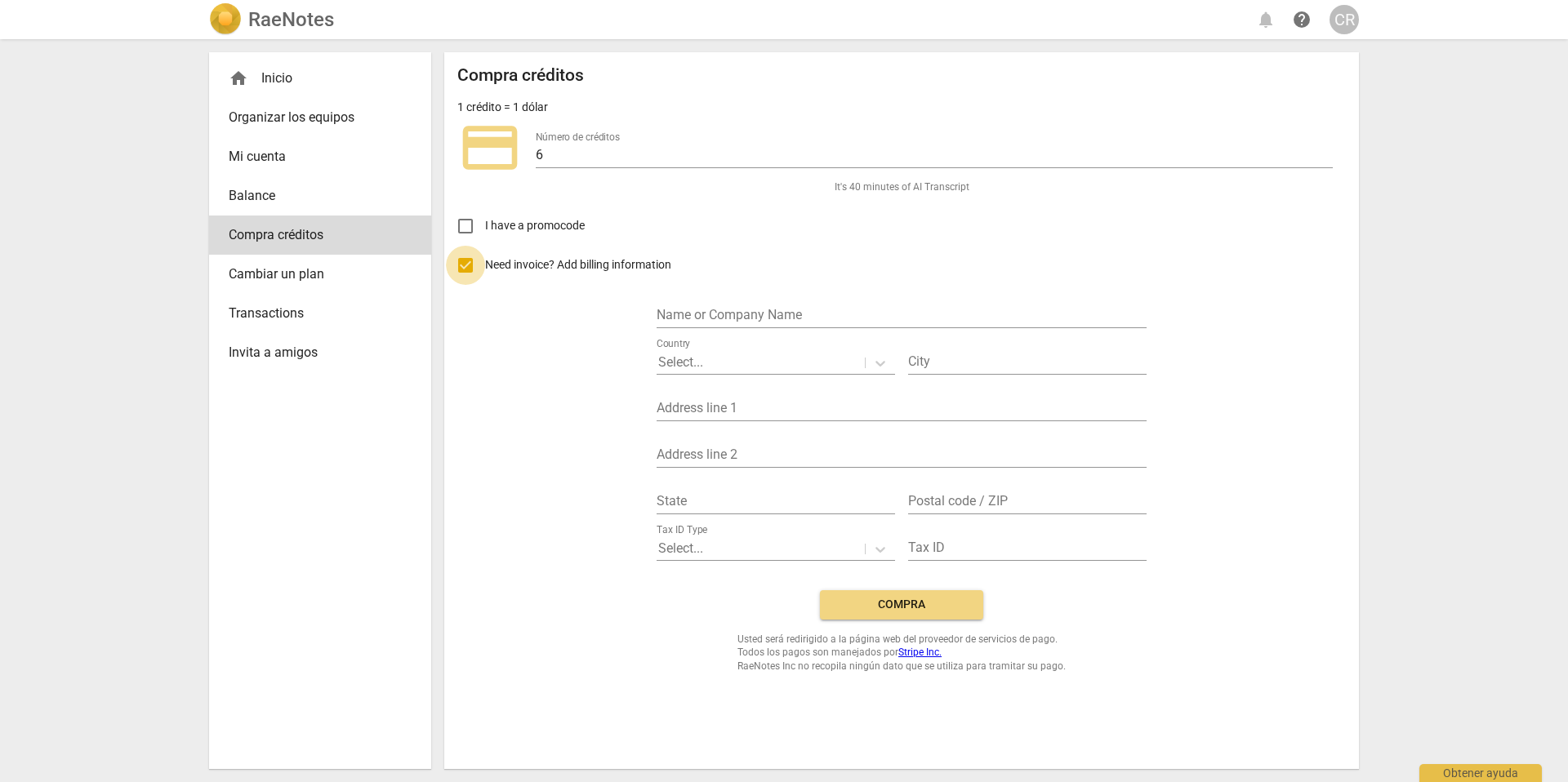
click at [467, 267] on input "Need invoice? Add billing information" at bounding box center [465, 265] width 39 height 39
checkbox input "false"
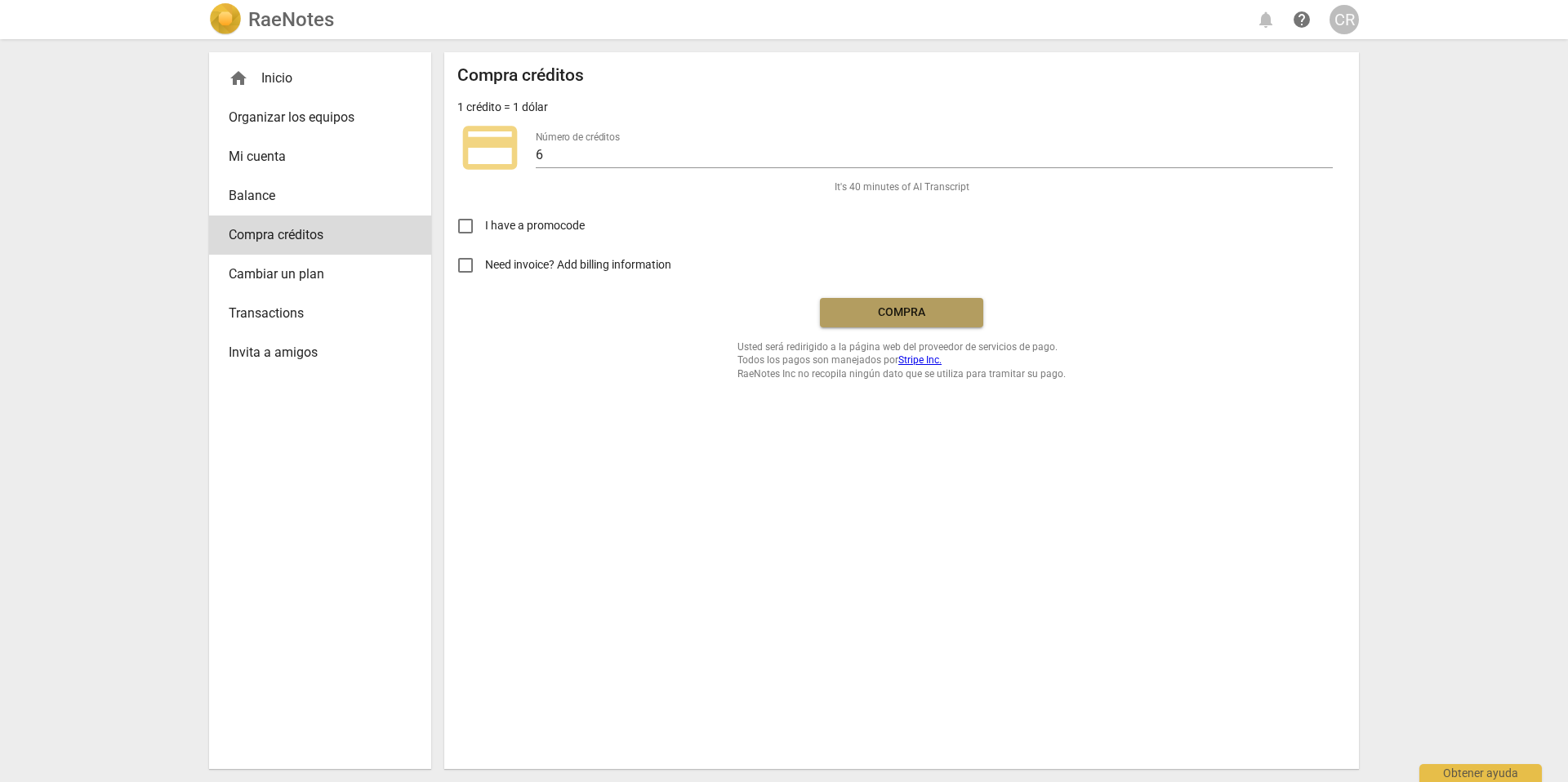
click at [904, 308] on span "Compra" at bounding box center [902, 312] width 137 height 17
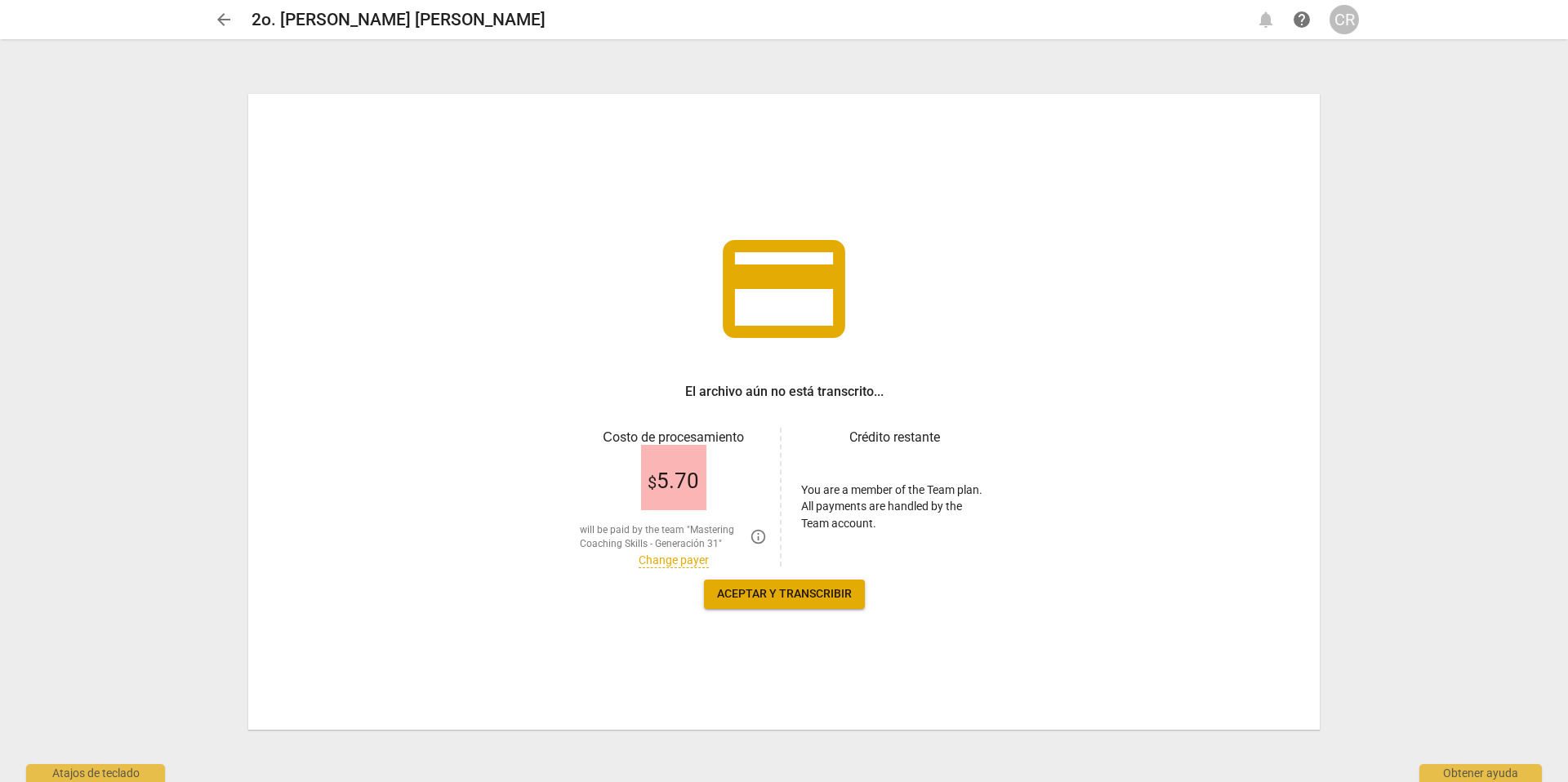
click at [663, 558] on link "Change payer" at bounding box center [674, 560] width 70 height 14
click at [797, 588] on span "Aceptar y transcribir" at bounding box center [785, 594] width 135 height 17
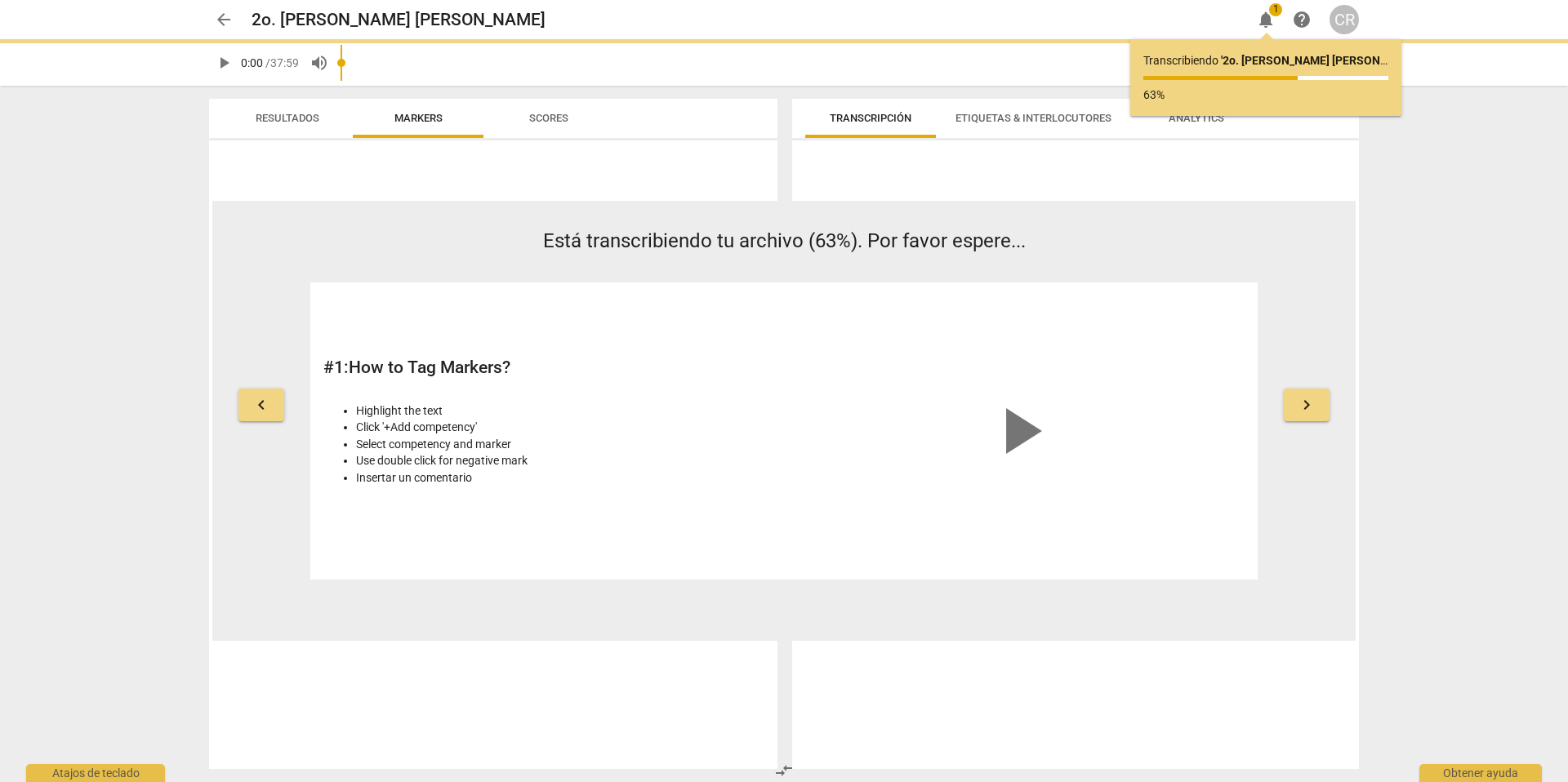
click at [1009, 423] on span "play_arrow" at bounding box center [1019, 430] width 78 height 78
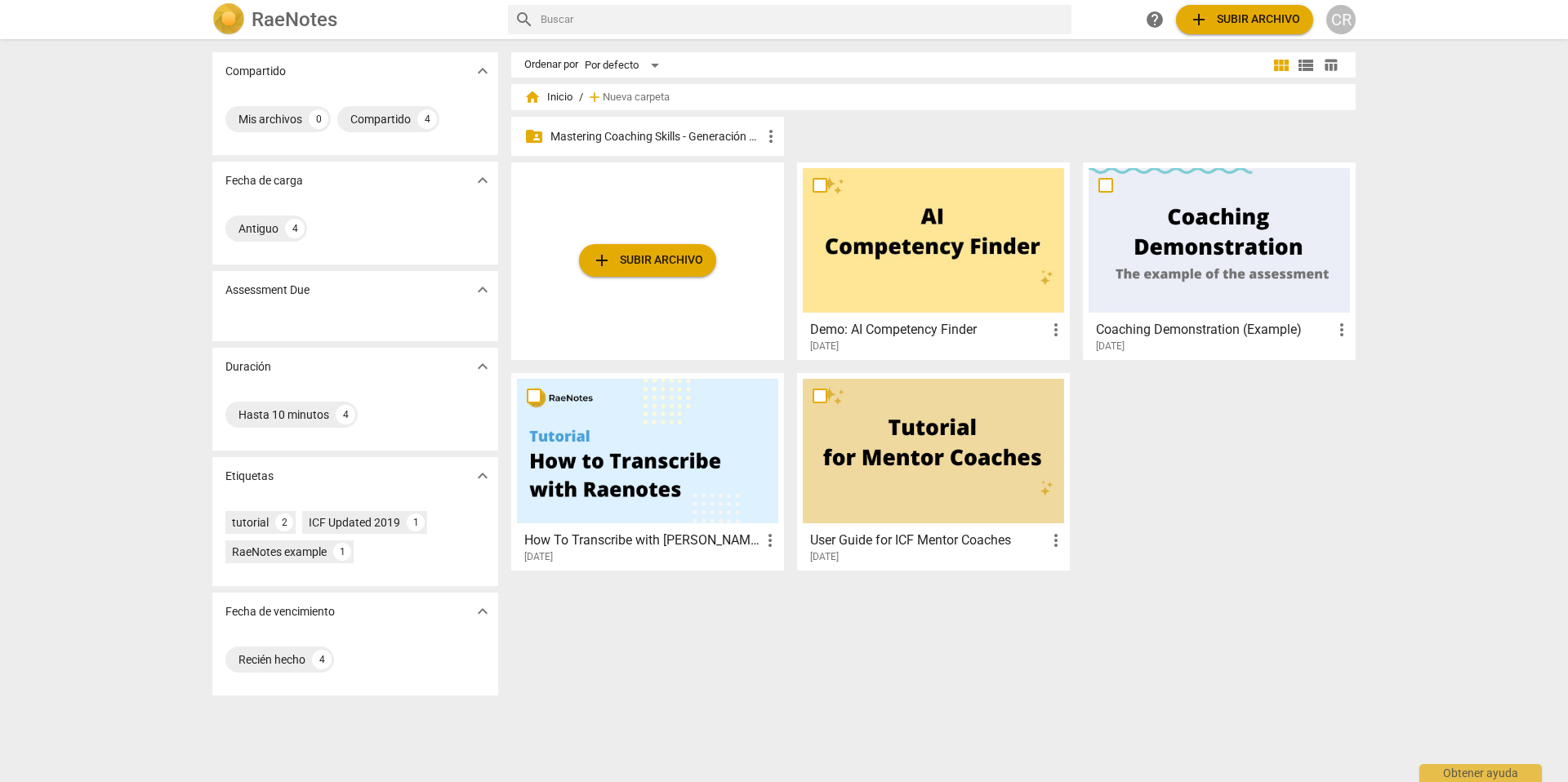
click at [667, 133] on p "Mastering Coaching Skills - Generación 31" at bounding box center [656, 137] width 210 height 18
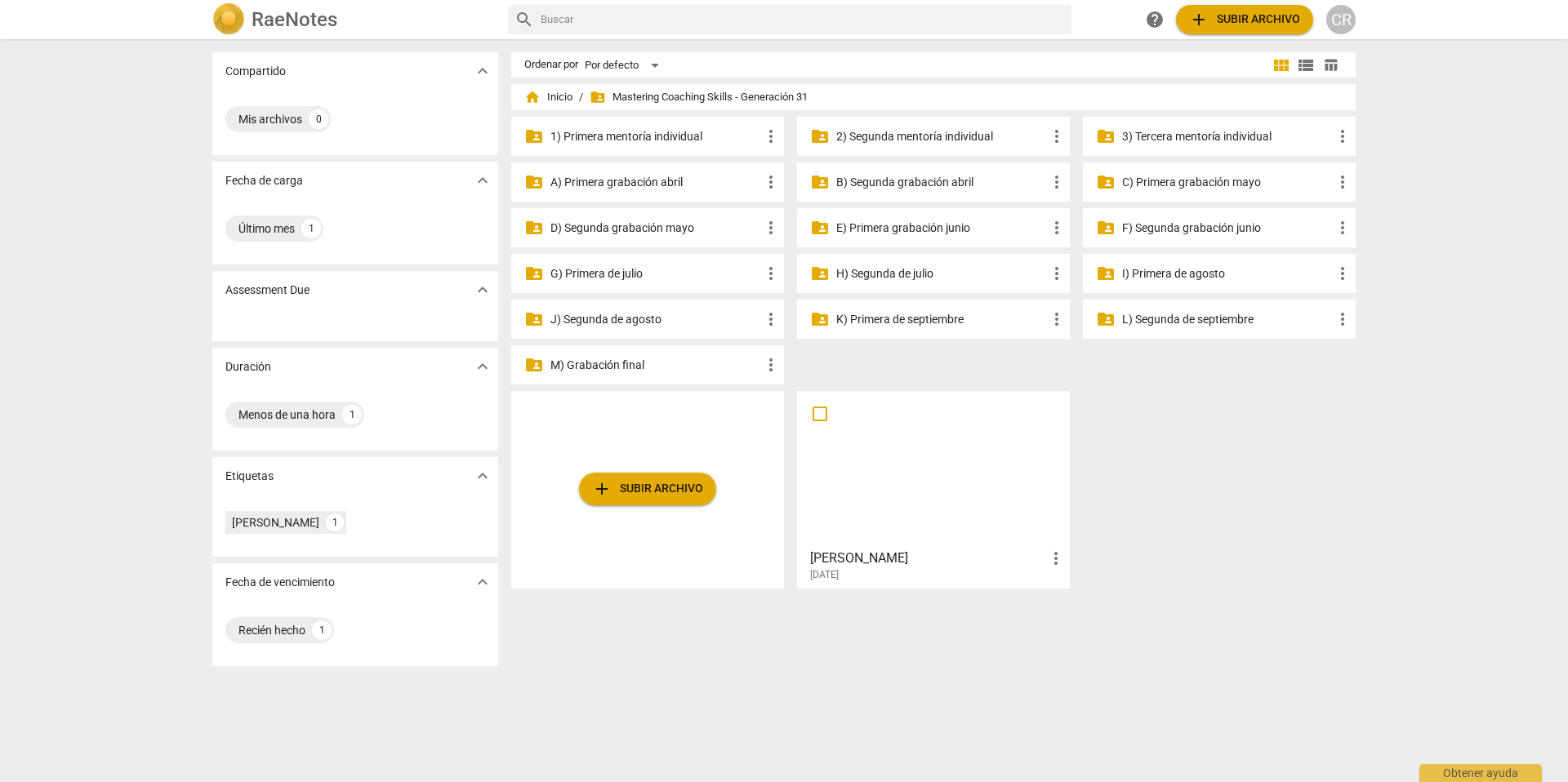
click at [890, 273] on p "H) Segunda de julio" at bounding box center [942, 274] width 210 height 18
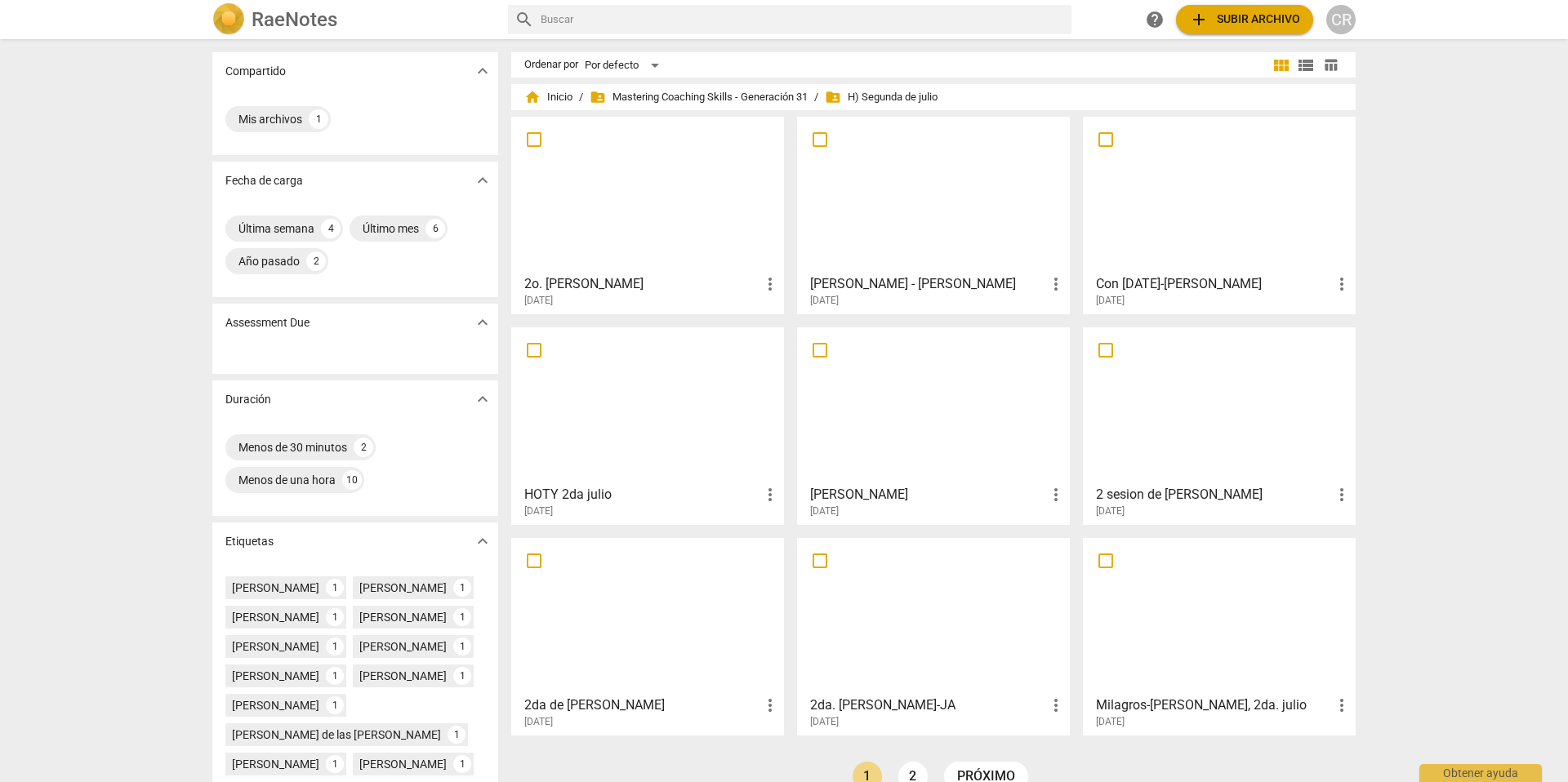
click at [616, 210] on div at bounding box center [648, 195] width 261 height 145
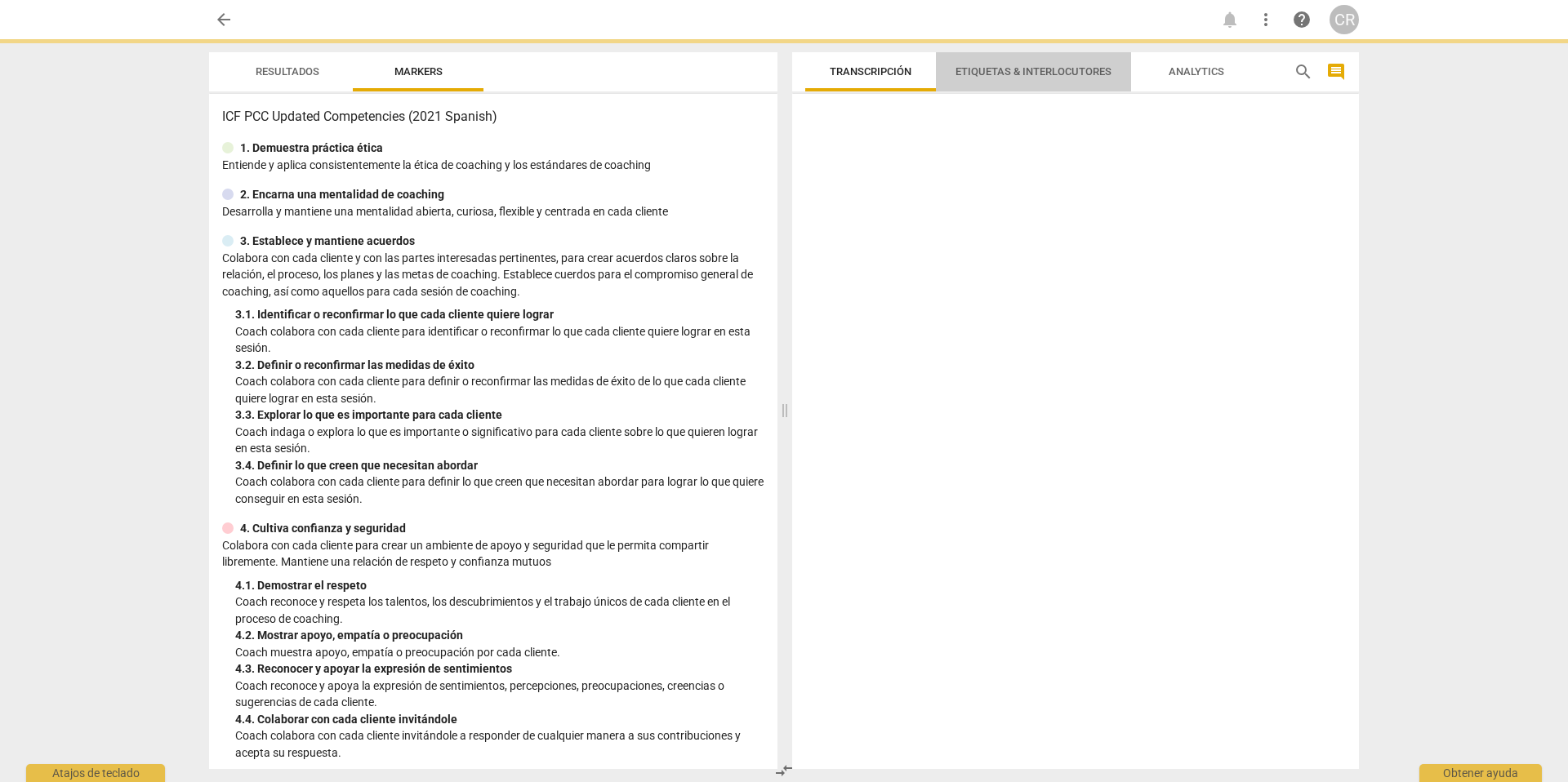
click at [1021, 67] on span "Etiquetas & Interlocutores" at bounding box center [1034, 72] width 156 height 12
click at [1188, 66] on span "Analytics" at bounding box center [1196, 72] width 55 height 12
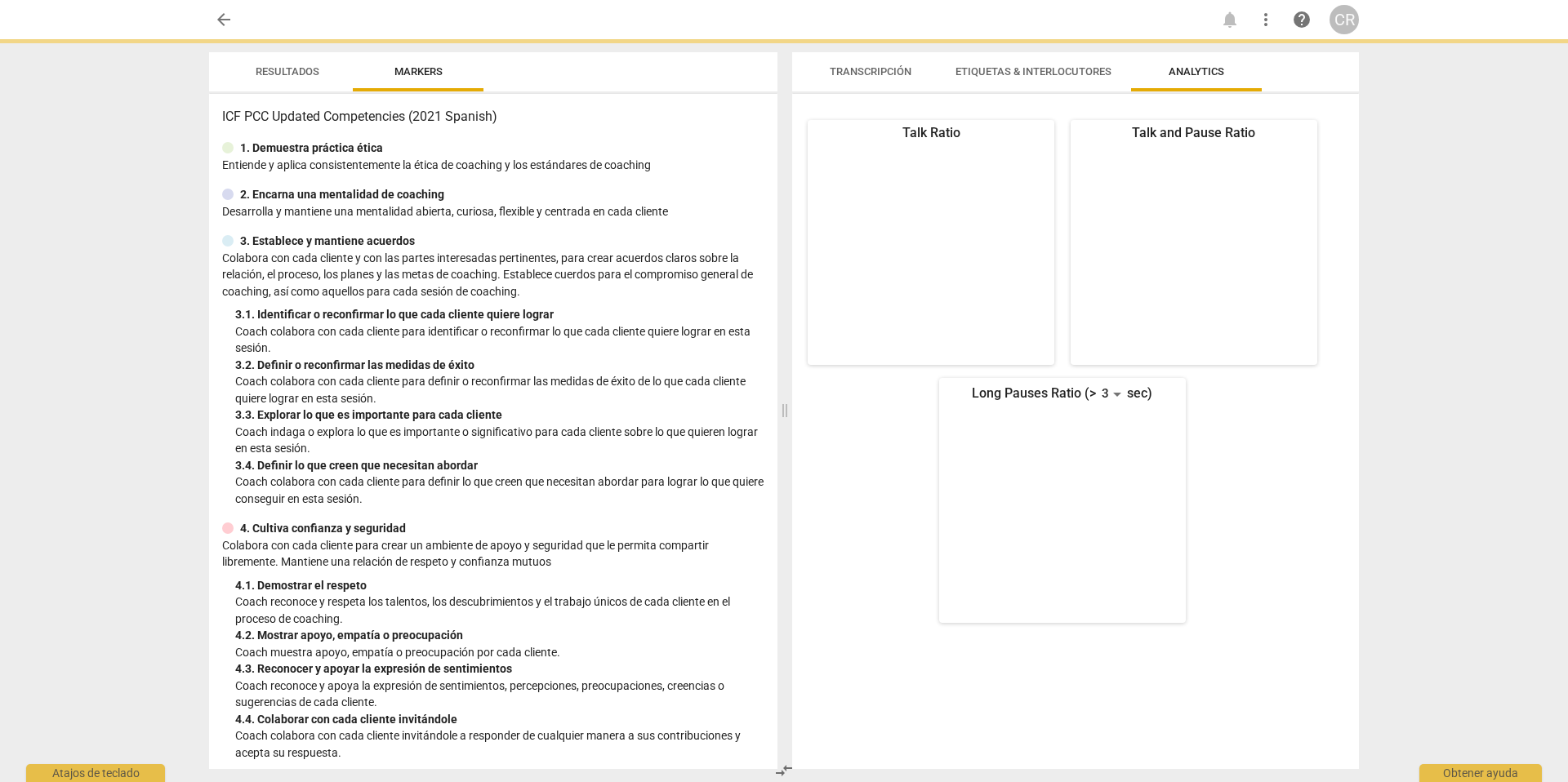
click at [866, 68] on span "Transcripción" at bounding box center [870, 72] width 82 height 12
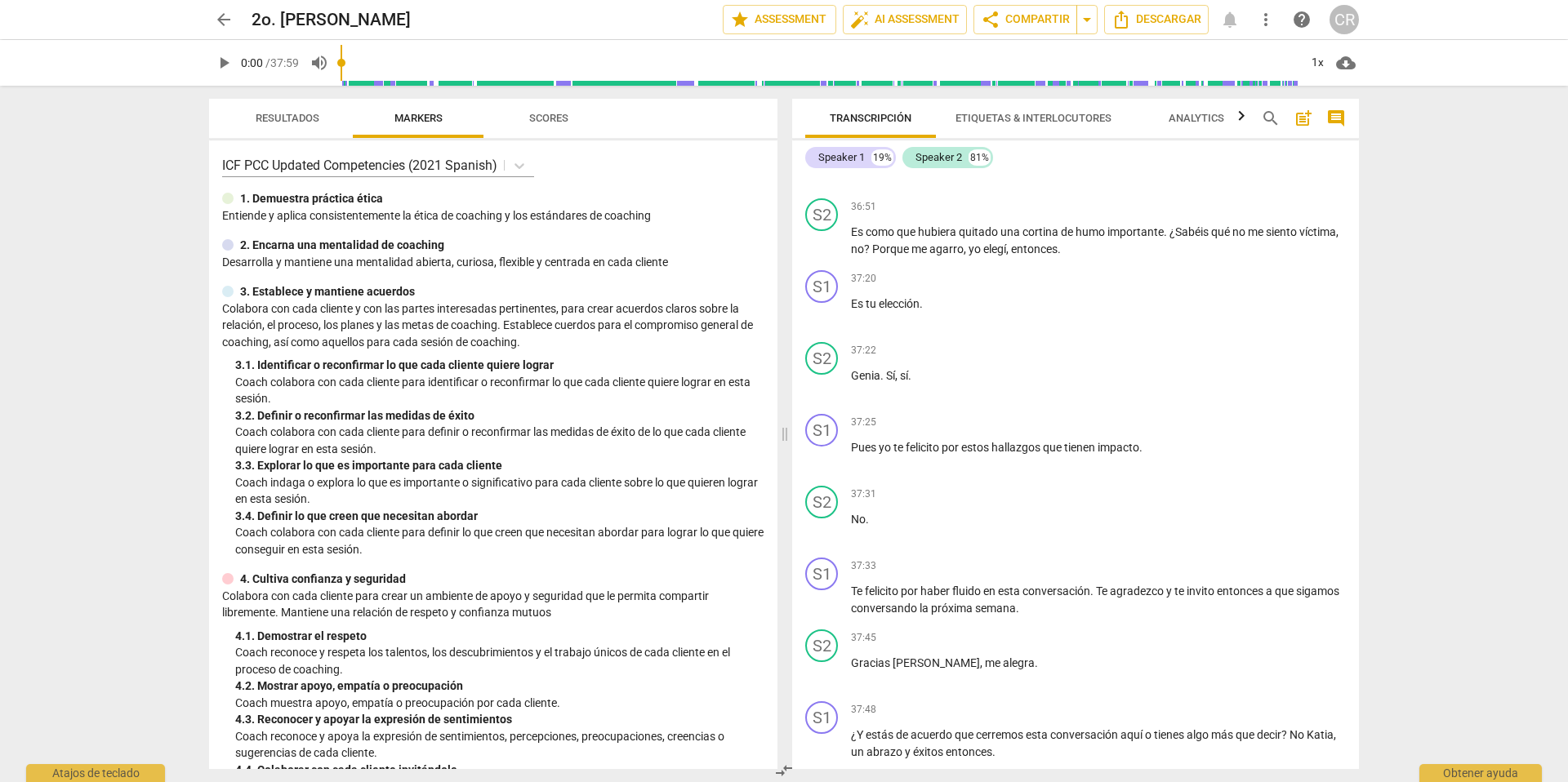
scroll to position [6823, 0]
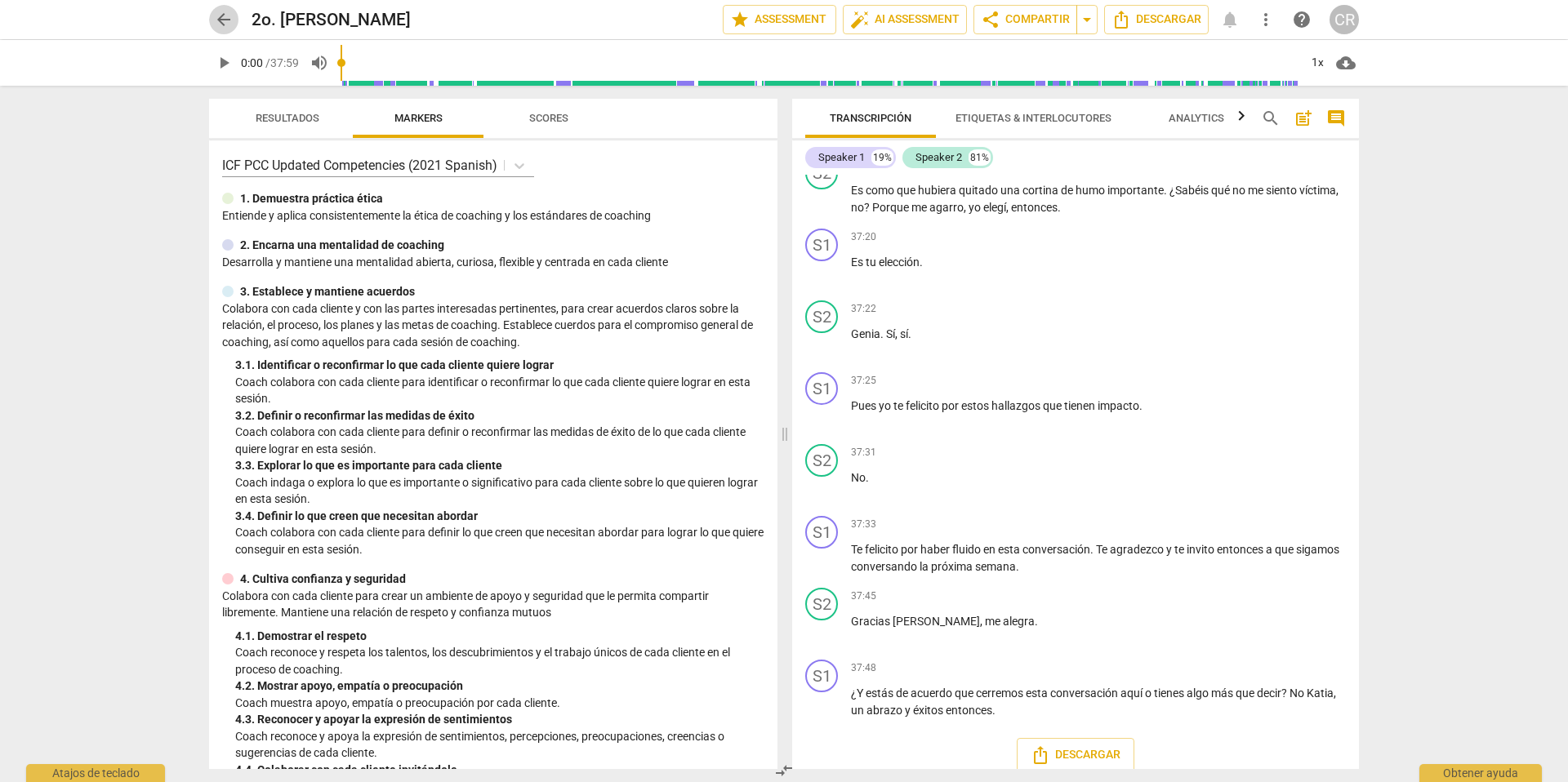
click at [222, 15] on span "arrow_back" at bounding box center [224, 19] width 19 height 19
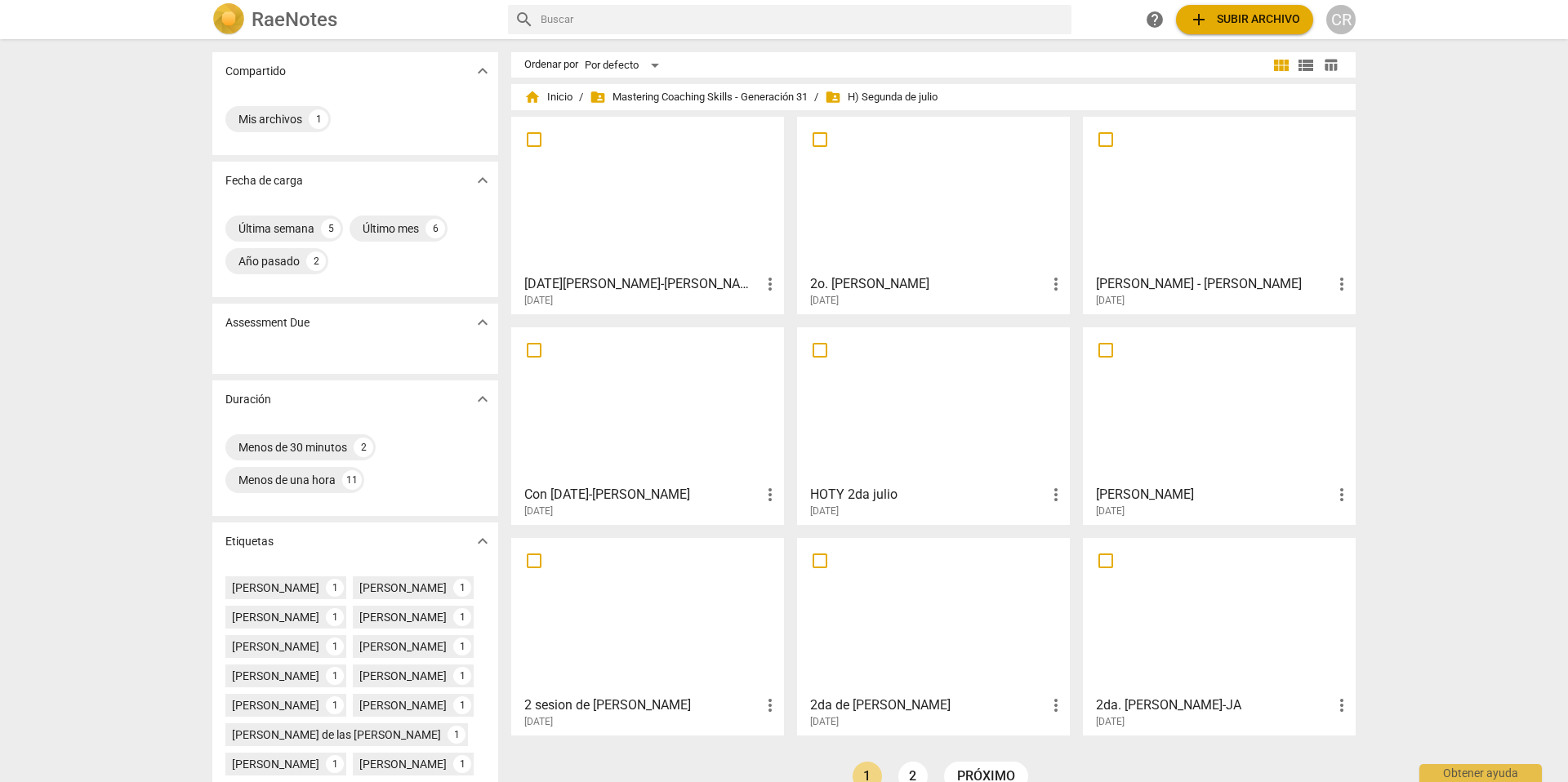
click at [624, 279] on h3 "[DATE][PERSON_NAME]-[PERSON_NAME]" at bounding box center [642, 284] width 236 height 19
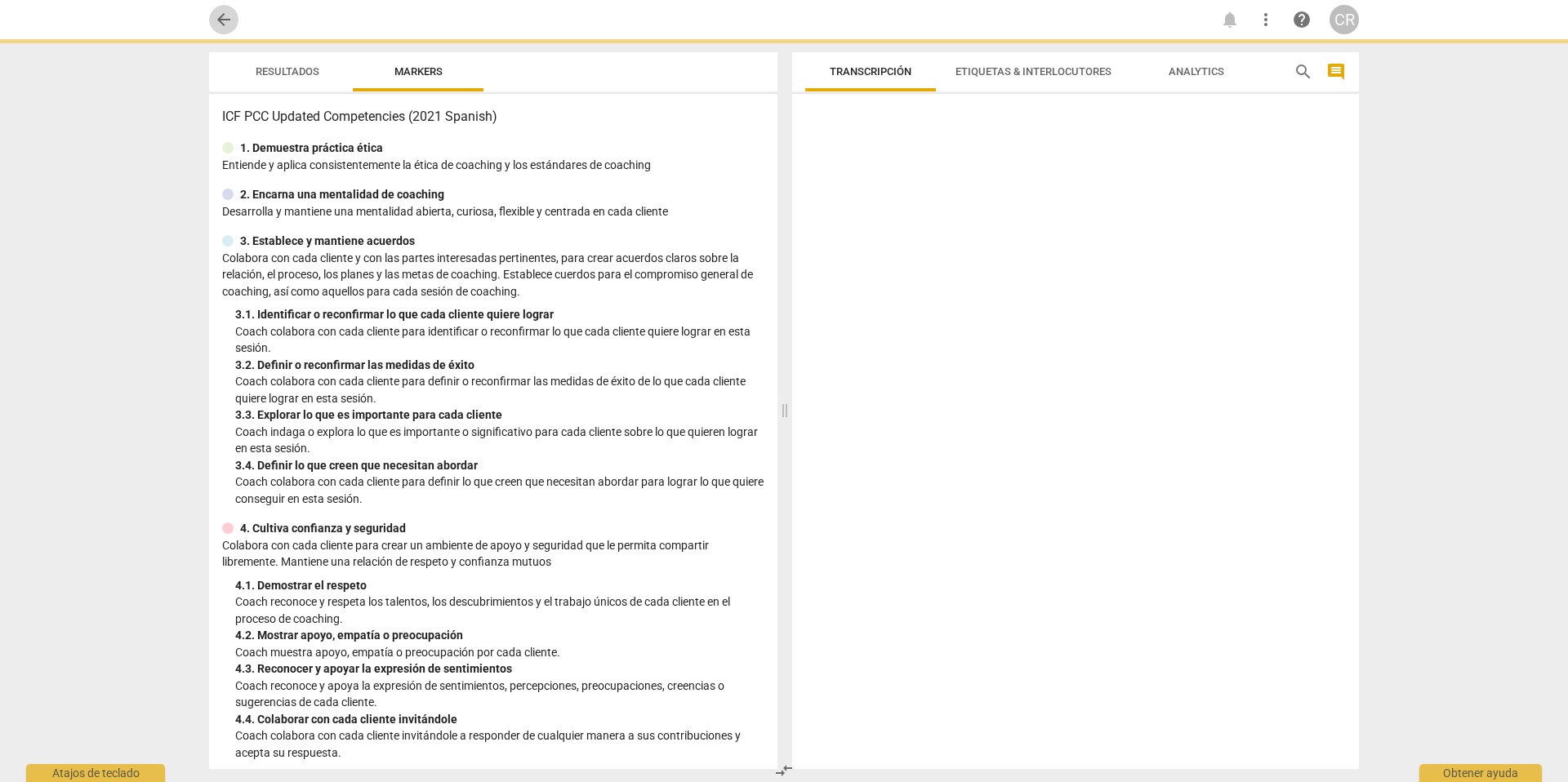
click at [220, 18] on span "arrow_back" at bounding box center [224, 19] width 19 height 19
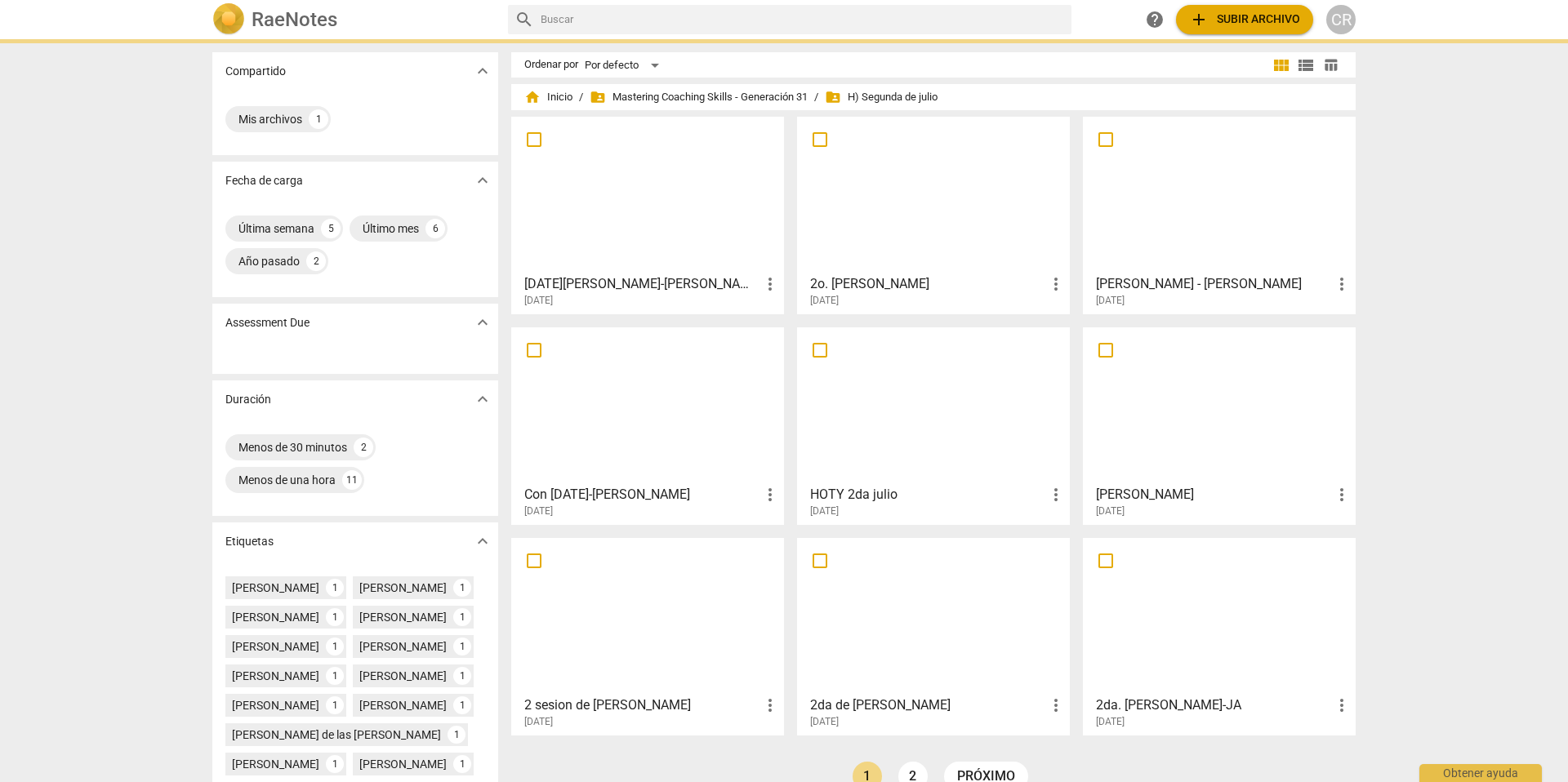
click at [651, 283] on h3 "[DATE][PERSON_NAME]-[PERSON_NAME]" at bounding box center [642, 284] width 236 height 19
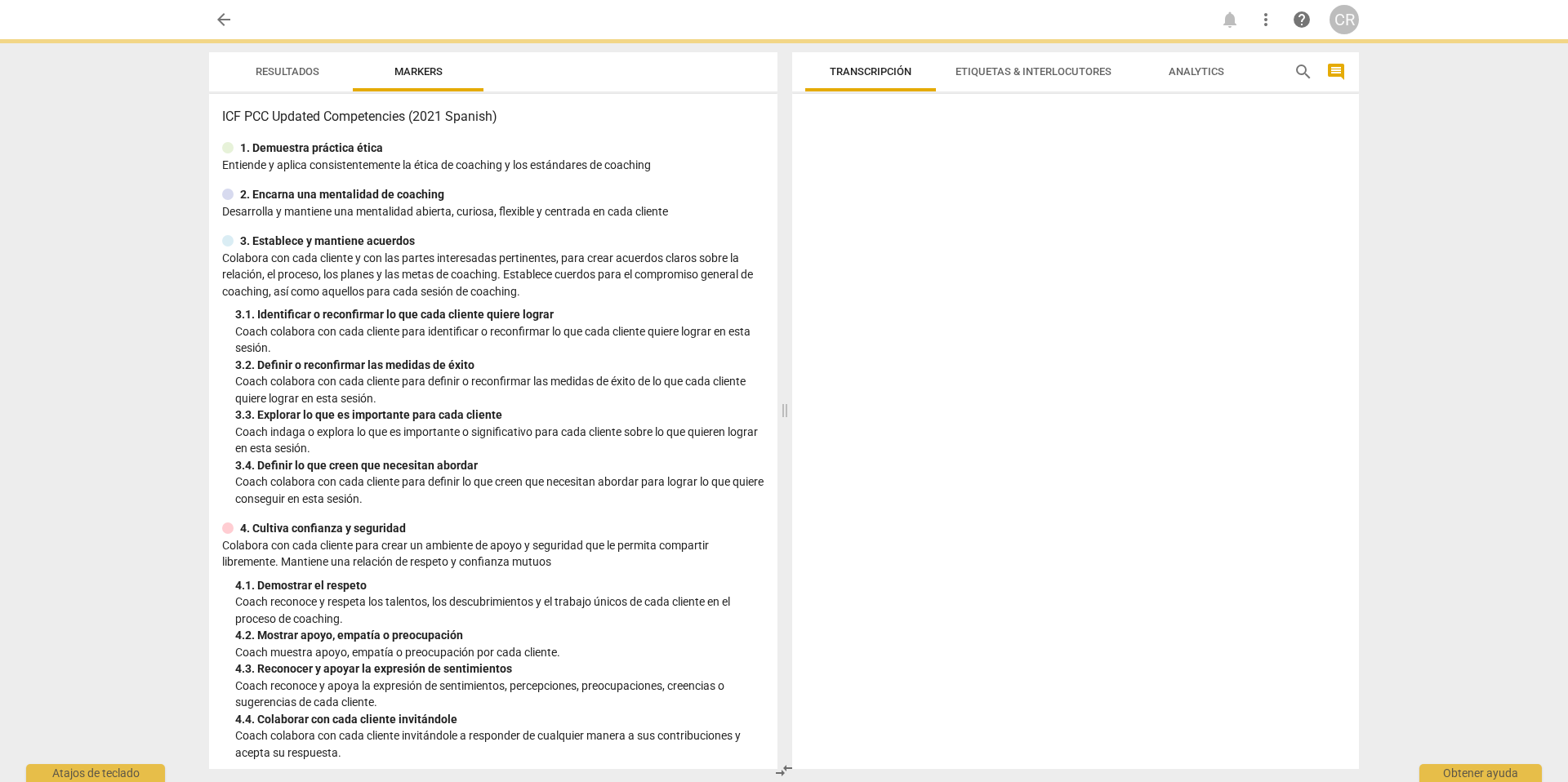
click at [217, 18] on span "arrow_back" at bounding box center [224, 19] width 19 height 19
